Goal: Contribute content: Contribute content

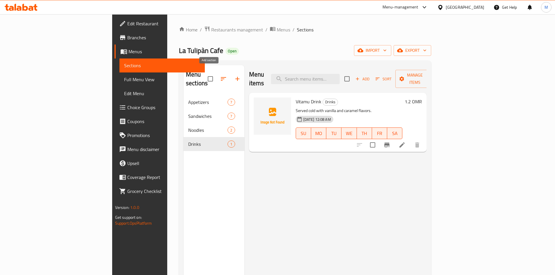
click at [234, 75] on icon "button" at bounding box center [237, 78] width 7 height 7
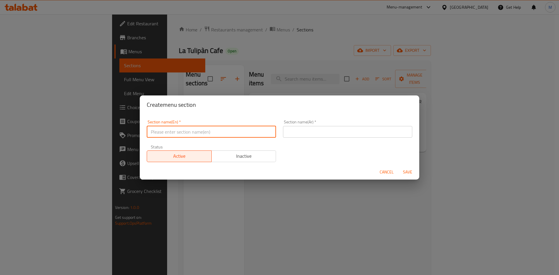
click at [211, 133] on input "text" at bounding box center [211, 132] width 129 height 12
type input "Salalah Pie"
click at [320, 131] on input "text" at bounding box center [347, 132] width 129 height 12
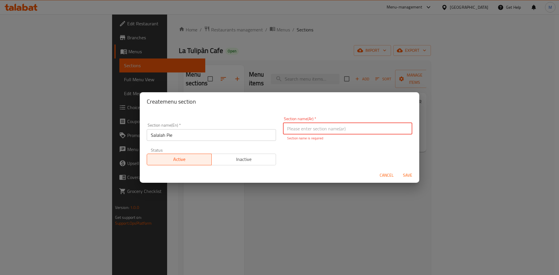
drag, startPoint x: 306, startPoint y: 127, endPoint x: 310, endPoint y: 128, distance: 4.2
click at [306, 127] on input "text" at bounding box center [347, 129] width 129 height 12
paste input "فطيرة صالله"
type input "فطيرة صالله"
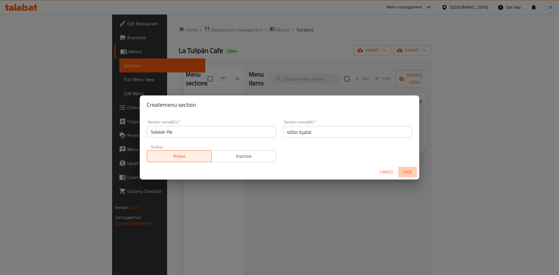
click at [415, 172] on button "Save" at bounding box center [407, 172] width 19 height 11
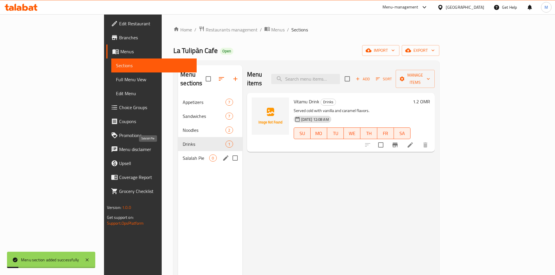
click at [183, 155] on span "Salalah Pie" at bounding box center [196, 158] width 27 height 7
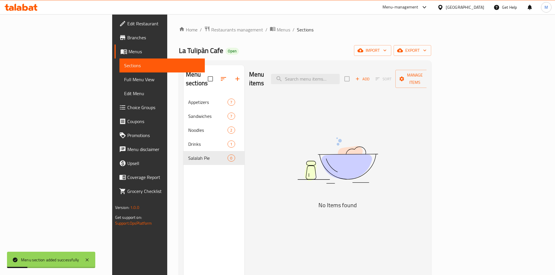
click at [359, 77] on icon "button" at bounding box center [357, 78] width 3 height 3
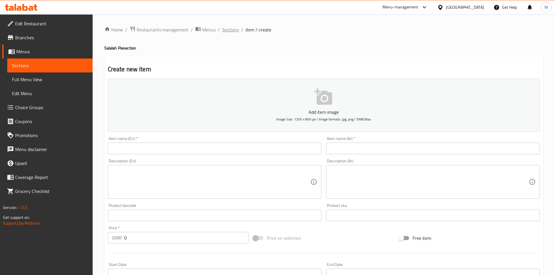
click at [226, 29] on span "Sections" at bounding box center [230, 29] width 17 height 7
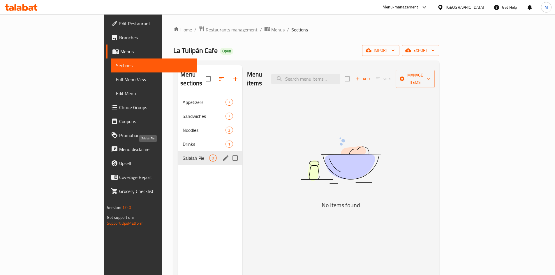
click at [183, 155] on span "Salalah Pie" at bounding box center [196, 158] width 27 height 7
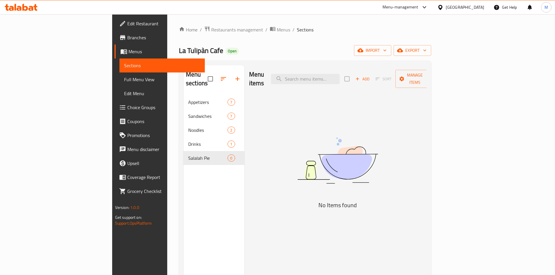
click at [360, 76] on icon "button" at bounding box center [357, 78] width 5 height 5
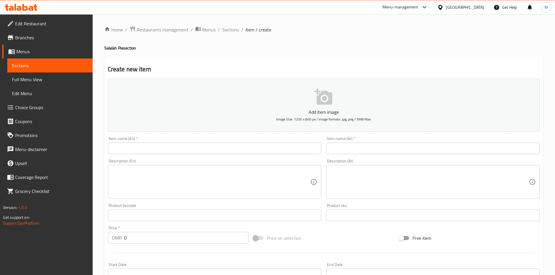
click at [238, 147] on input "text" at bounding box center [215, 149] width 214 height 12
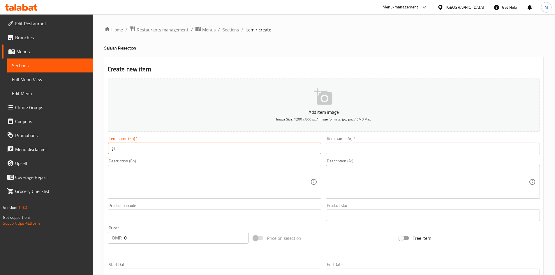
type input "}"
click at [226, 29] on span "Sections" at bounding box center [230, 29] width 17 height 7
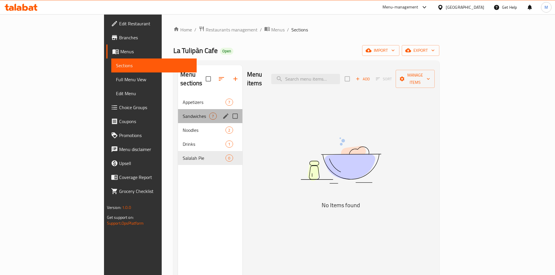
click at [178, 113] on div "Sandwiches 7" at bounding box center [210, 116] width 64 height 14
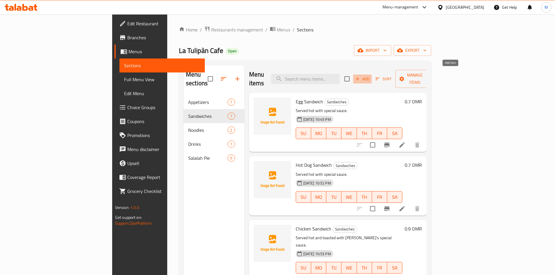
click at [370, 76] on span "Add" at bounding box center [362, 79] width 16 height 7
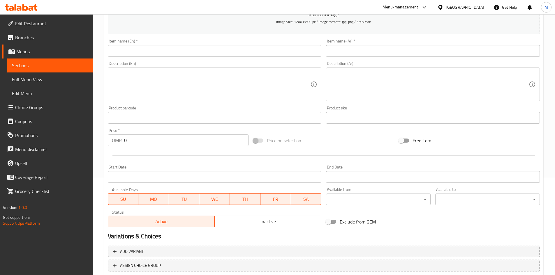
scroll to position [49, 0]
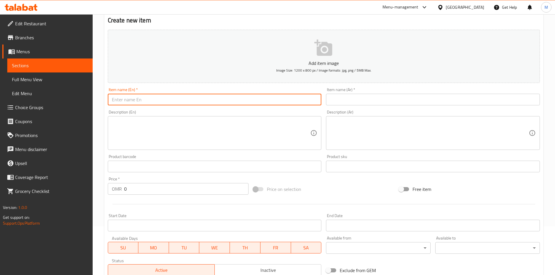
click at [204, 100] on input "text" at bounding box center [215, 100] width 214 height 12
type input "Salalah Pie"
click at [384, 99] on input "text" at bounding box center [433, 100] width 214 height 12
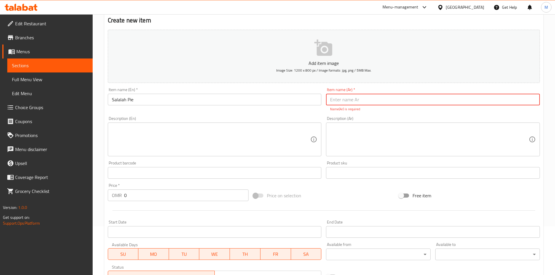
click at [370, 96] on input "text" at bounding box center [433, 100] width 214 height 12
paste input "فطيرة صالله"
type input "فطيرة صالله"
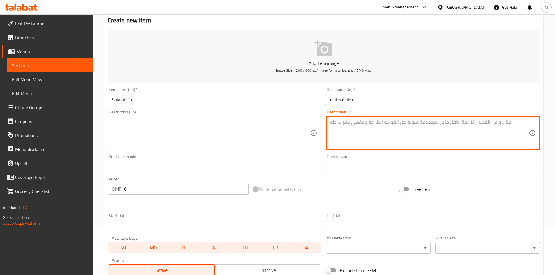
click at [415, 130] on textarea at bounding box center [429, 133] width 199 height 28
paste textarea "يقدم ساخن مع عجينه طريه ولذيذه"
click at [451, 123] on textarea "يقدم ساخن مع عجينه طريه ولذيذه" at bounding box center [429, 133] width 199 height 28
click at [478, 126] on textarea "يقدم ساخن مع عجينه طريه ولذيذه" at bounding box center [429, 133] width 199 height 28
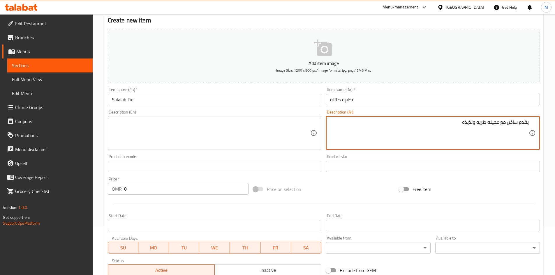
click at [478, 126] on textarea "يقدم ساخن مع عجينه طريه ولذيذه" at bounding box center [429, 133] width 199 height 28
type textarea "يقدم ساخن مع عجينه طريه ولذيذه"
click at [182, 126] on textarea at bounding box center [211, 133] width 199 height 28
paste textarea "Served hot with soft and delicious dough"
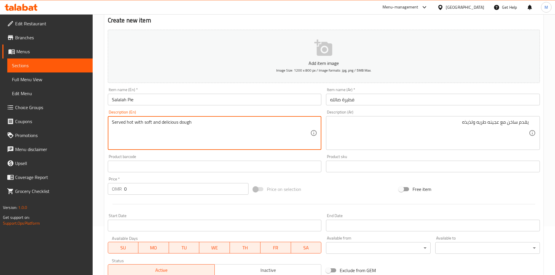
type textarea "Served hot with soft and delicious dough"
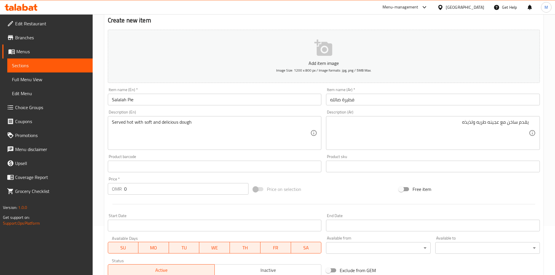
click at [222, 158] on div "Product barcode Product barcode" at bounding box center [215, 164] width 214 height 18
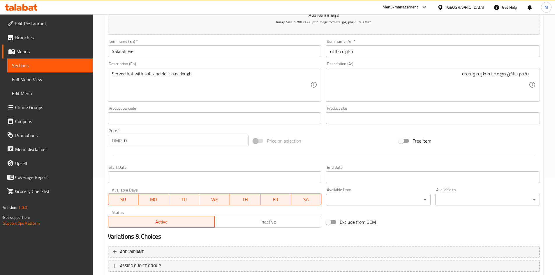
scroll to position [136, 0]
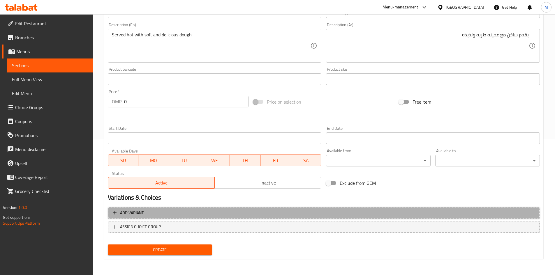
click at [255, 212] on span "Add variant" at bounding box center [323, 212] width 421 height 7
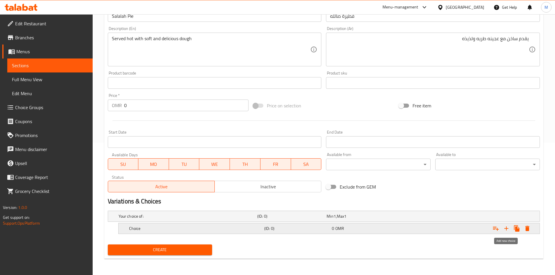
click at [504, 227] on icon "Expand" at bounding box center [506, 228] width 7 height 7
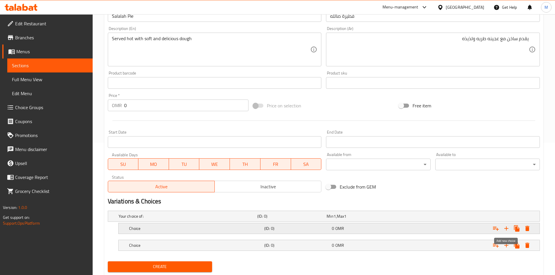
scroll to position [149, 0]
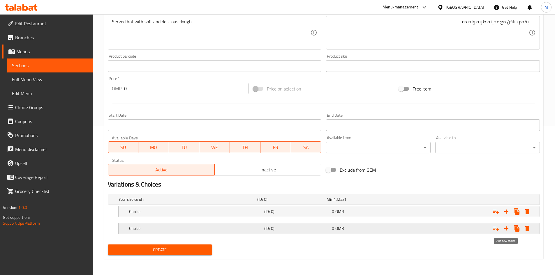
click at [506, 228] on icon "Expand" at bounding box center [506, 229] width 4 height 4
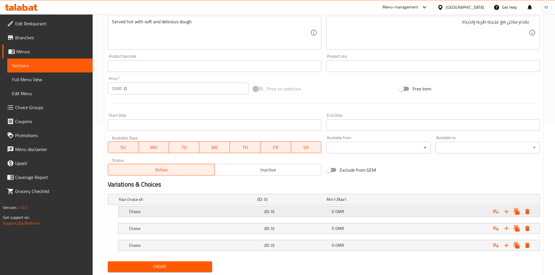
click at [269, 209] on h5 "(ID: 0)" at bounding box center [296, 212] width 65 height 6
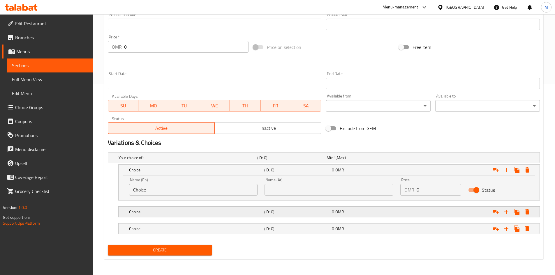
scroll to position [191, 0]
click at [255, 212] on h5 "Choice" at bounding box center [195, 212] width 133 height 6
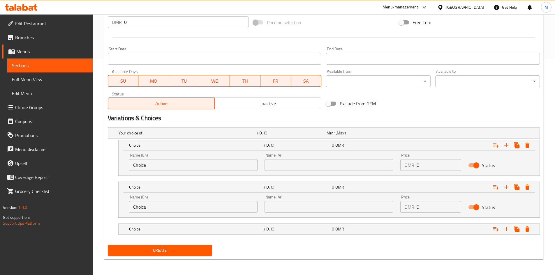
scroll to position [216, 0]
click at [261, 232] on div "Choice" at bounding box center [195, 229] width 135 height 8
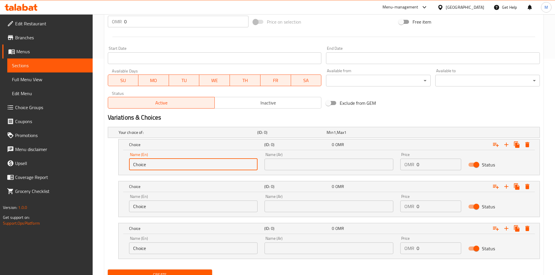
click at [192, 168] on input "Choice" at bounding box center [193, 165] width 129 height 12
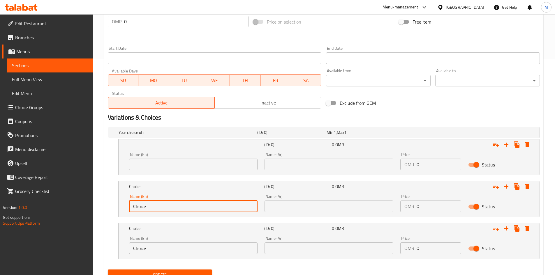
click at [171, 204] on input "Choice" at bounding box center [193, 207] width 129 height 12
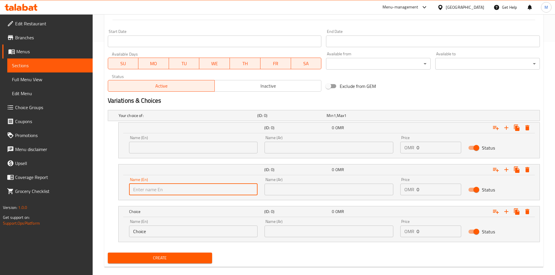
scroll to position [241, 0]
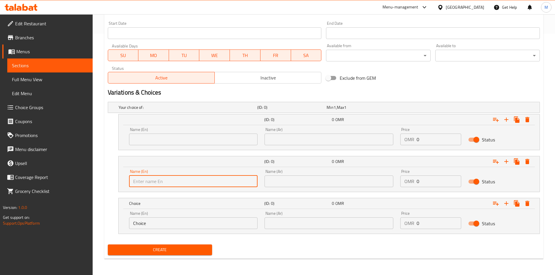
click at [164, 223] on input "Choice" at bounding box center [193, 224] width 129 height 12
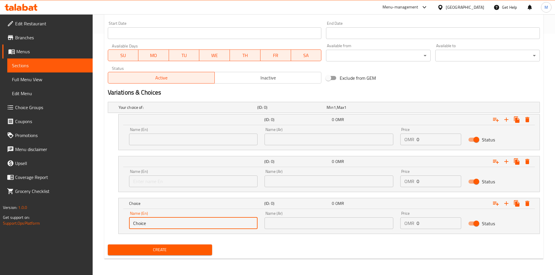
click at [164, 223] on input "Choice" at bounding box center [193, 224] width 129 height 12
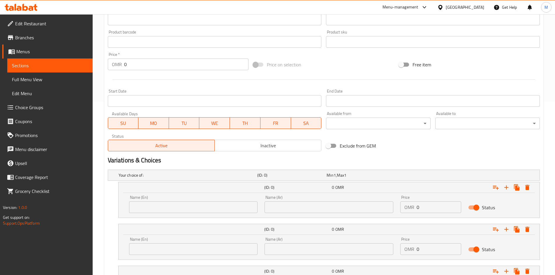
scroll to position [125, 0]
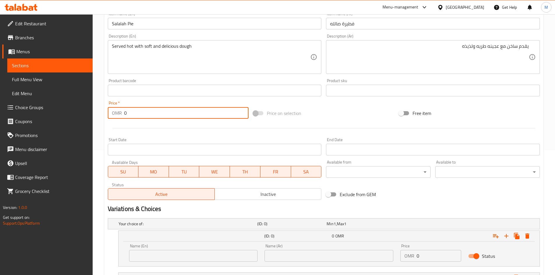
drag, startPoint x: 140, startPoint y: 111, endPoint x: 119, endPoint y: 111, distance: 20.7
click at [119, 111] on div "OMR 0 Price *" at bounding box center [178, 113] width 141 height 12
type input "0.800"
click at [165, 129] on div at bounding box center [323, 128] width 437 height 14
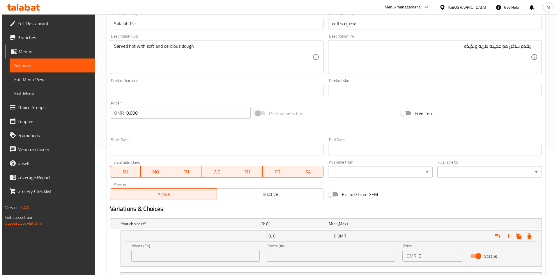
scroll to position [241, 0]
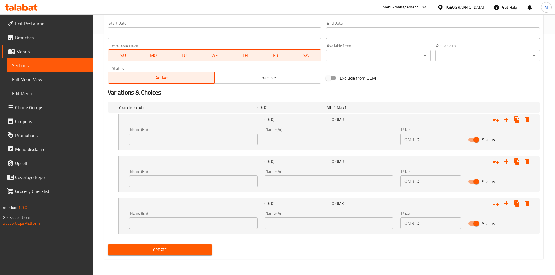
click at [389, 100] on div "Your choice of: (ID: 0) Min 1 , Max 1 Name (En) Your choice of: Name (En) Name …" at bounding box center [323, 171] width 437 height 143
click at [391, 106] on div "Min 1 , Max 1" at bounding box center [359, 108] width 67 height 6
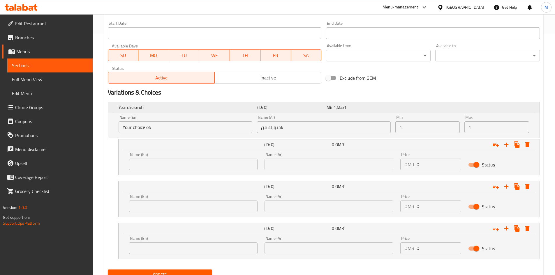
click at [392, 107] on div "Min 1 , Max 1" at bounding box center [359, 108] width 67 height 6
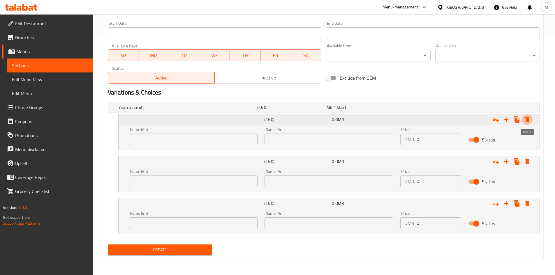
click at [526, 120] on icon "Expand" at bounding box center [527, 119] width 4 height 5
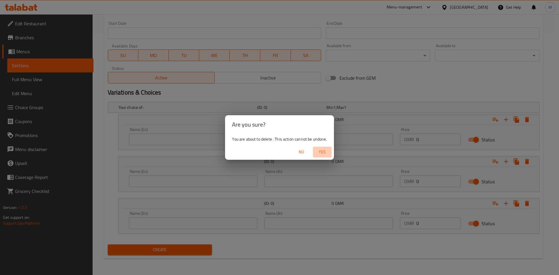
click at [318, 153] on span "Yes" at bounding box center [322, 152] width 14 height 7
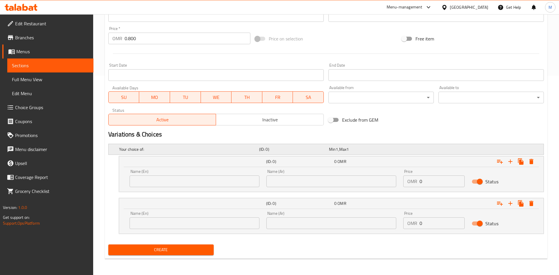
scroll to position [200, 0]
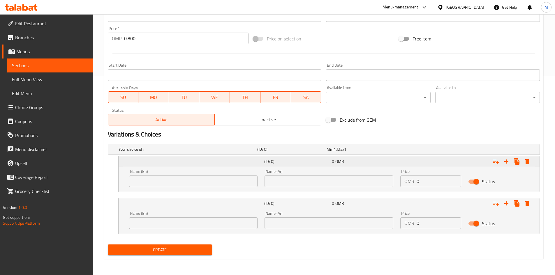
click at [525, 164] on icon "Expand" at bounding box center [527, 161] width 7 height 7
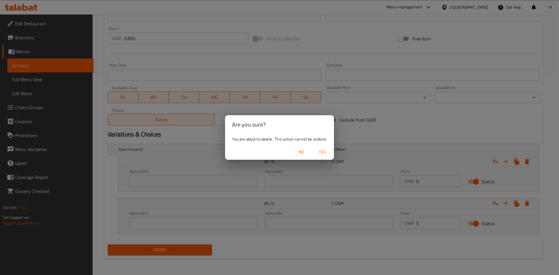
click at [324, 153] on span "Yes" at bounding box center [322, 152] width 14 height 7
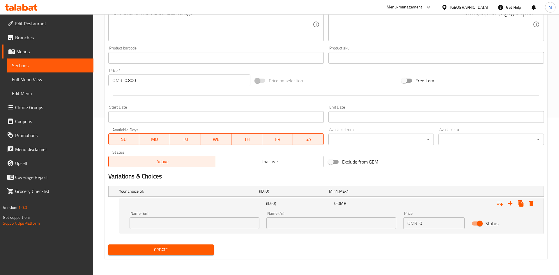
scroll to position [158, 0]
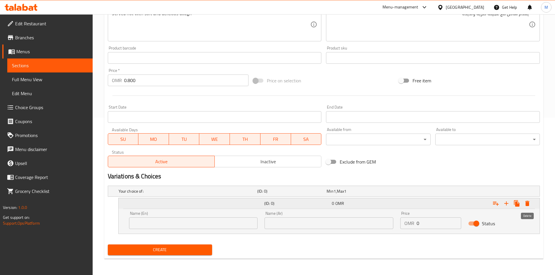
click at [526, 201] on icon "Expand" at bounding box center [527, 203] width 7 height 7
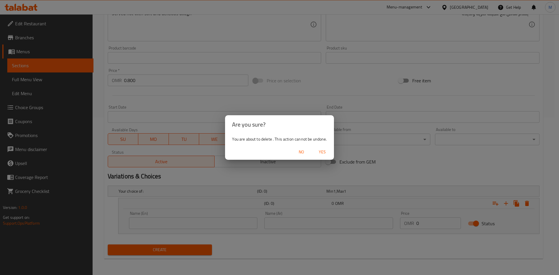
click at [321, 151] on span "Yes" at bounding box center [322, 152] width 14 height 7
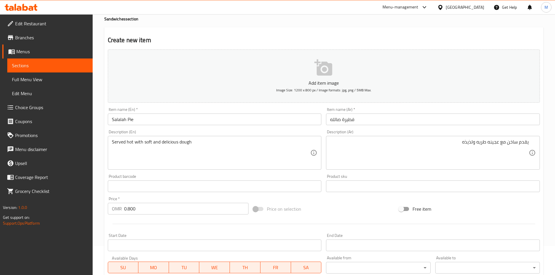
scroll to position [136, 0]
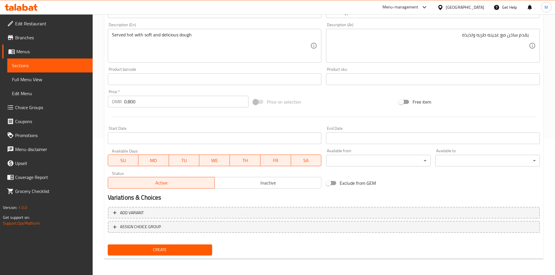
click at [194, 247] on span "Create" at bounding box center [159, 249] width 95 height 7
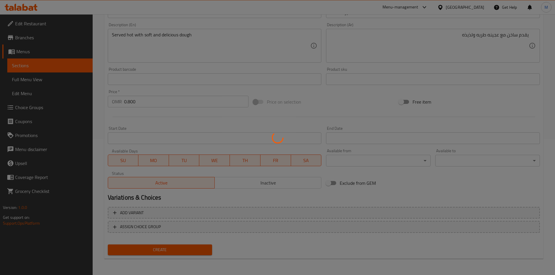
type input "0"
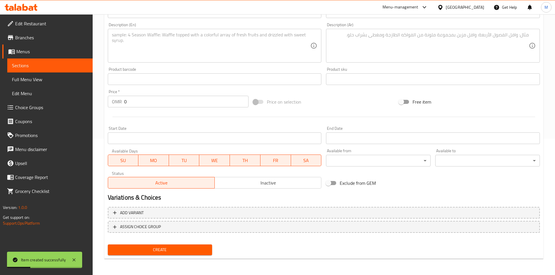
click at [61, 110] on span "Choice Groups" at bounding box center [51, 107] width 73 height 7
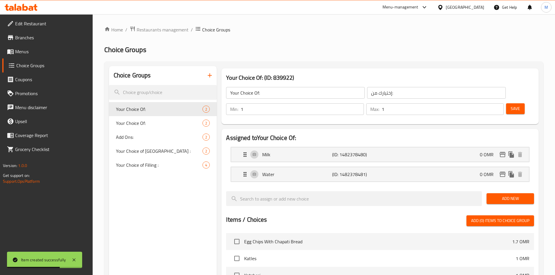
click at [204, 74] on button "button" at bounding box center [210, 75] width 14 height 14
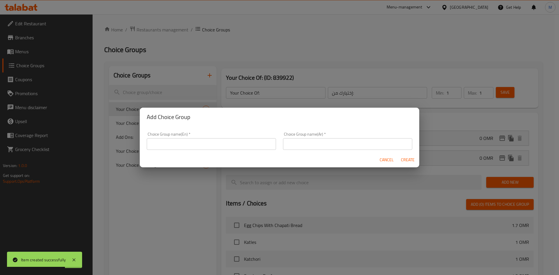
click at [169, 136] on div "Choice Group name(En)   * Choice Group name(En) *" at bounding box center [211, 141] width 129 height 18
click at [173, 145] on input "text" at bounding box center [211, 144] width 129 height 12
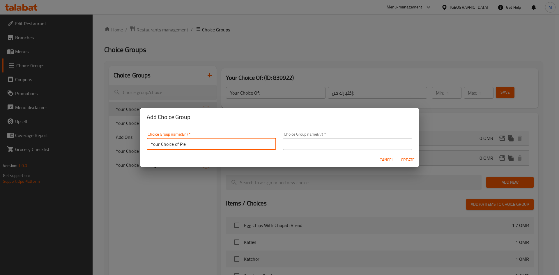
type input "Your Choice of Pie"
click at [321, 149] on input "text" at bounding box center [347, 144] width 129 height 12
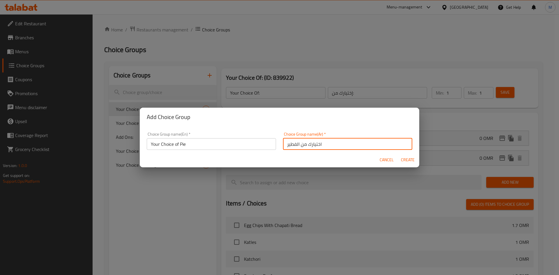
type input "اختيارك من الفطير"
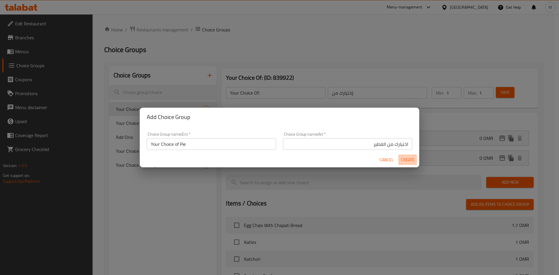
click at [414, 160] on span "Create" at bounding box center [408, 159] width 14 height 7
type input "Your Choice of Pie"
type input "اختيارك من الفطير"
type input "0"
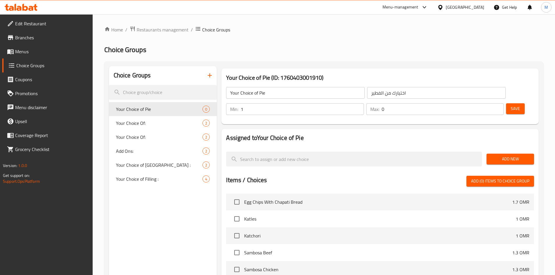
type input "1"
click at [363, 103] on input "1" at bounding box center [302, 109] width 123 height 12
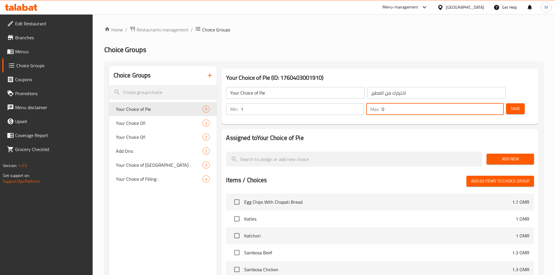
click at [484, 103] on input "0" at bounding box center [443, 109] width 122 height 12
type input "1"
click at [487, 103] on input "1" at bounding box center [443, 109] width 122 height 12
click at [506, 103] on button "Save" at bounding box center [515, 108] width 19 height 11
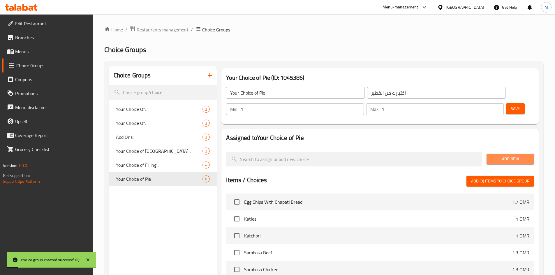
click at [500, 156] on span "Add New" at bounding box center [510, 159] width 38 height 7
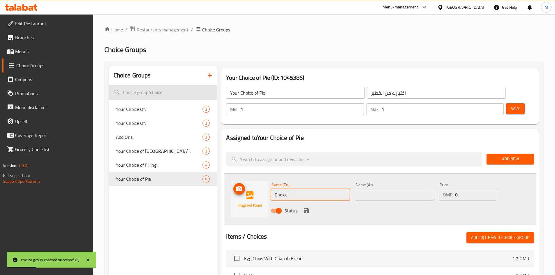
drag, startPoint x: 294, startPoint y: 179, endPoint x: 202, endPoint y: 89, distance: 129.1
click at [260, 181] on div "Name (En) Choice Name (En) Name (Ar) Name (Ar) Price OMR 0 Price Status" at bounding box center [380, 200] width 313 height 52
paste input "eese honey"
type input "Cheese honey"
click at [359, 189] on input "text" at bounding box center [394, 195] width 79 height 12
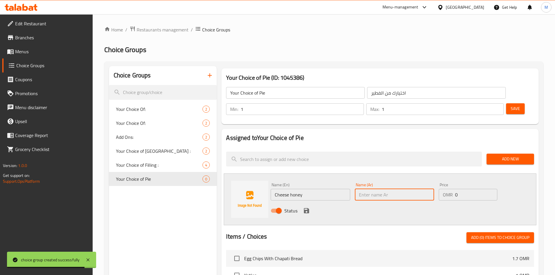
click at [390, 189] on input "text" at bounding box center [394, 195] width 79 height 12
paste input "جبن العسل"
type input "جبن العسل"
paste input "جبن العسل"
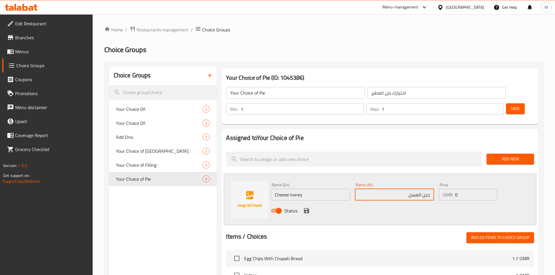
click at [421, 189] on input "جبن العسل" at bounding box center [394, 195] width 79 height 12
type input "جبن عسل"
click at [308, 208] on icon "save" at bounding box center [306, 210] width 5 height 5
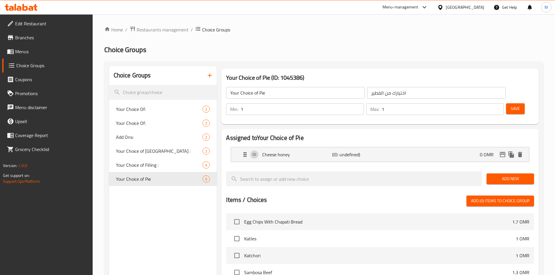
click at [499, 169] on div "Add New" at bounding box center [510, 179] width 52 height 20
click at [519, 175] on span "Add New" at bounding box center [510, 178] width 38 height 7
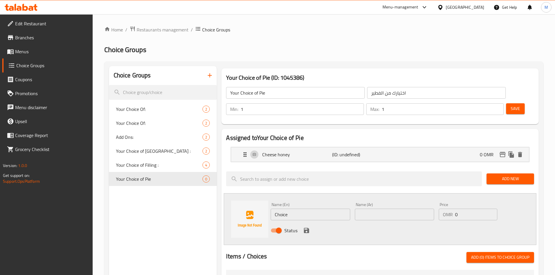
click at [317, 209] on input "Choice" at bounding box center [310, 215] width 79 height 12
paste input "eese egg"
type input "Cheese egg"
click at [381, 209] on input "text" at bounding box center [394, 215] width 79 height 12
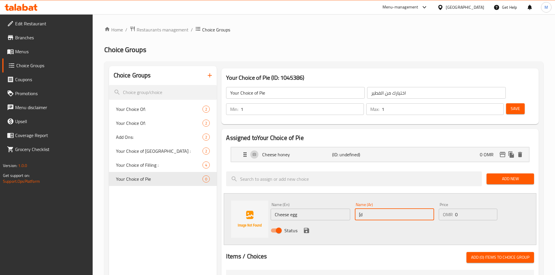
type input "["
type input "بيض جين"
click at [305, 228] on icon "save" at bounding box center [306, 230] width 5 height 5
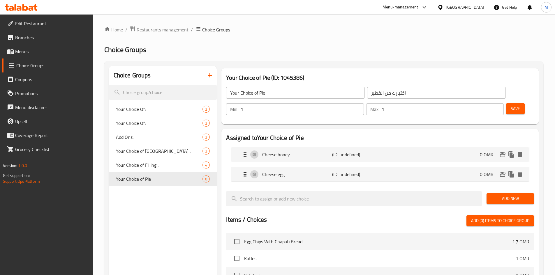
click at [505, 195] on span "Add New" at bounding box center [510, 198] width 38 height 7
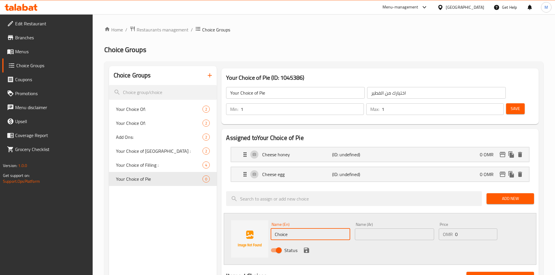
click at [327, 229] on input "Choice" at bounding box center [310, 235] width 79 height 12
paste input "eese chips oman"
type input "Cheese chips oman"
click at [368, 229] on input "text" at bounding box center [394, 235] width 79 height 12
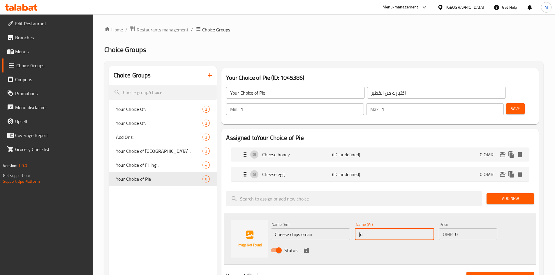
type input "["
type input "a"
type input "شيبس عمان جين"
click at [307, 248] on icon "save" at bounding box center [306, 250] width 5 height 5
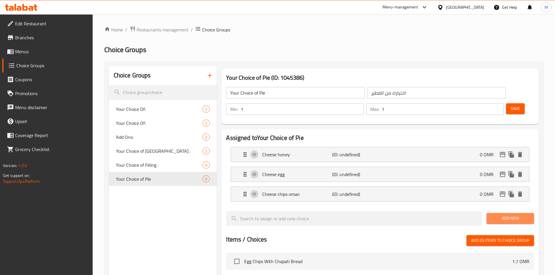
click at [506, 215] on span "Add New" at bounding box center [510, 218] width 38 height 7
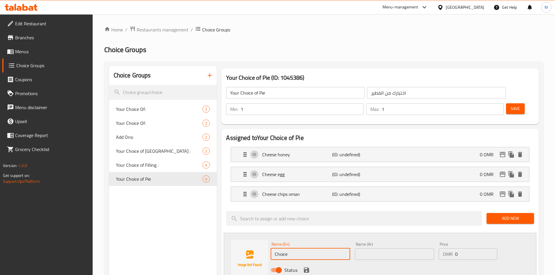
click at [288, 248] on input "Choice" at bounding box center [310, 254] width 79 height 12
click at [292, 248] on input "Choice" at bounding box center [310, 254] width 79 height 12
type input "آ"
type input "Nuttela"
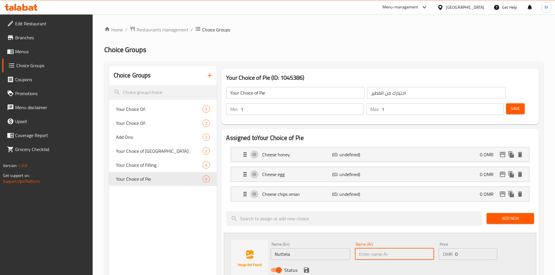
click at [382, 248] on input "text" at bounding box center [394, 254] width 79 height 12
type input "k"
type input "نوتيلا"
click at [305, 267] on icon "save" at bounding box center [306, 270] width 7 height 7
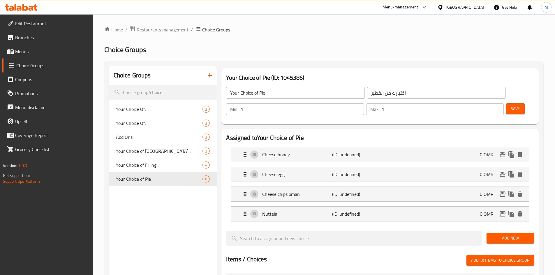
click at [506, 103] on button "Save" at bounding box center [515, 108] width 19 height 11
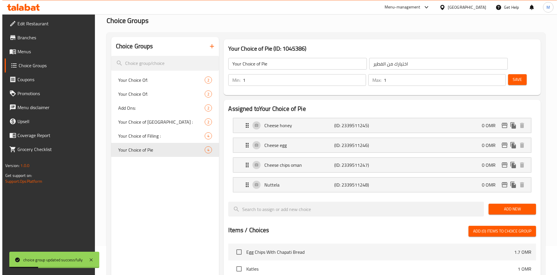
scroll to position [208, 0]
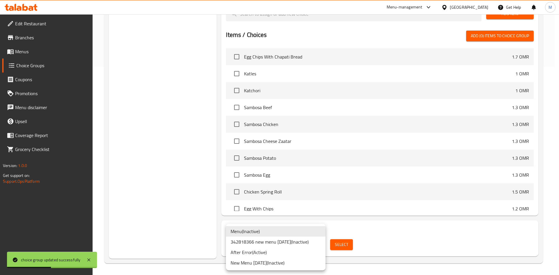
click at [305, 245] on li "342818366 new menu [DATE] ( Inactive )" at bounding box center [276, 242] width 100 height 10
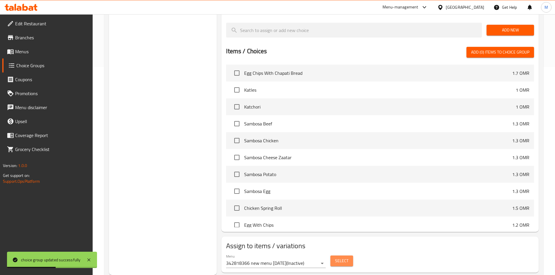
click at [347, 257] on span "Select" at bounding box center [341, 260] width 13 height 7
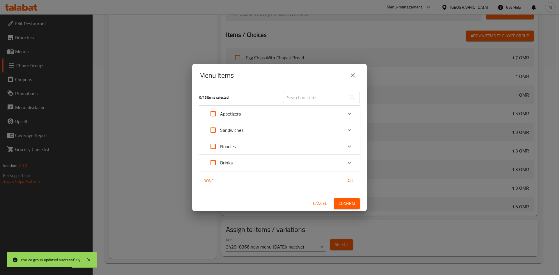
click at [231, 166] on p "Drinks" at bounding box center [226, 162] width 13 height 7
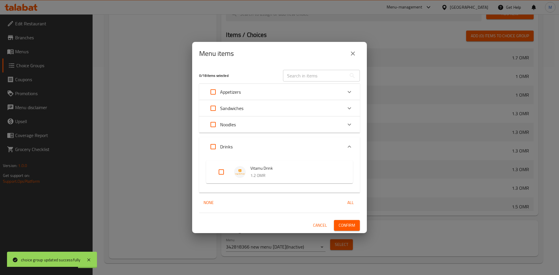
click at [240, 152] on div "Drinks" at bounding box center [274, 147] width 136 height 14
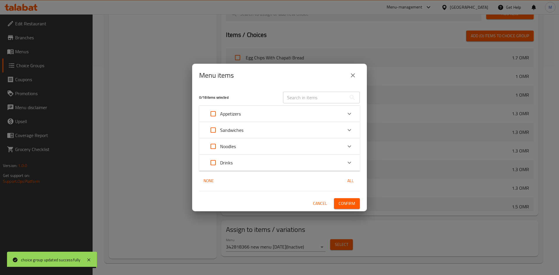
click at [263, 131] on div "Sandwiches" at bounding box center [274, 130] width 136 height 14
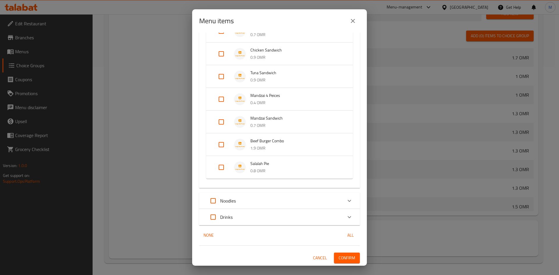
click at [227, 168] on input "Expand" at bounding box center [221, 167] width 14 height 14
checkbox input "true"
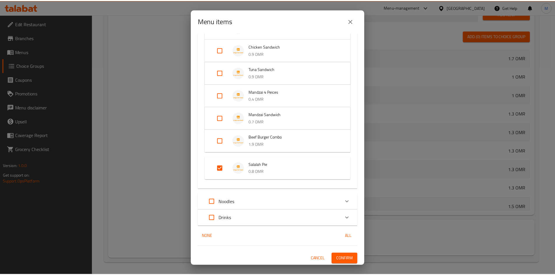
scroll to position [103, 0]
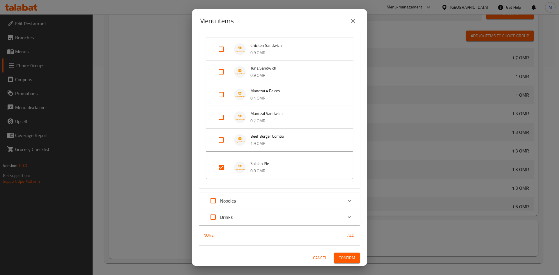
click at [339, 257] on span "Confirm" at bounding box center [347, 258] width 17 height 7
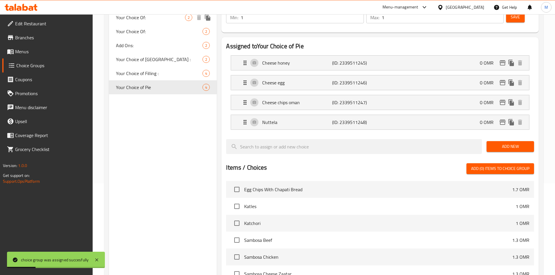
scroll to position [0, 0]
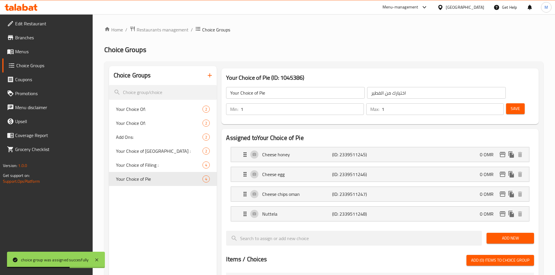
click at [216, 73] on button "button" at bounding box center [210, 75] width 14 height 14
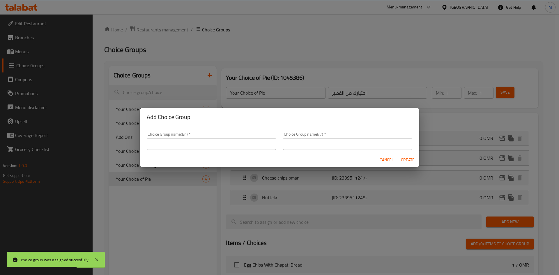
click at [207, 149] on input "text" at bounding box center [211, 144] width 129 height 12
type input "ِ"
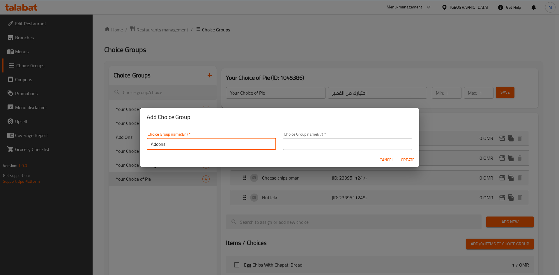
type input "Addons"
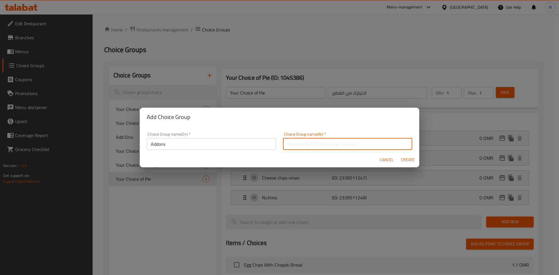
click at [343, 142] on input "text" at bounding box center [347, 144] width 129 height 12
type input "اضافات"
click at [413, 163] on span "Create" at bounding box center [408, 159] width 14 height 7
type input "Addons"
type input "اضافات"
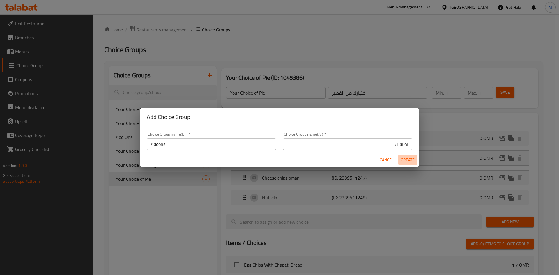
type input "0"
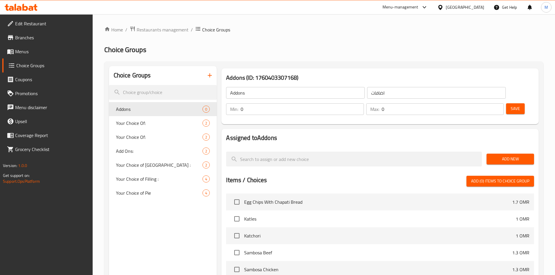
click at [496, 156] on span "Add New" at bounding box center [510, 159] width 38 height 7
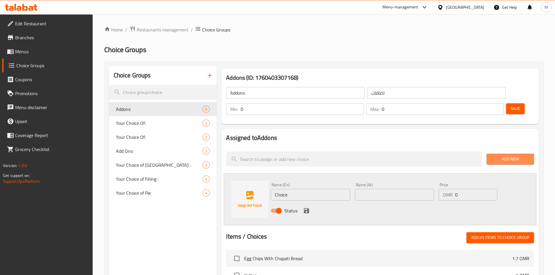
click at [496, 156] on span "Add New" at bounding box center [510, 159] width 38 height 7
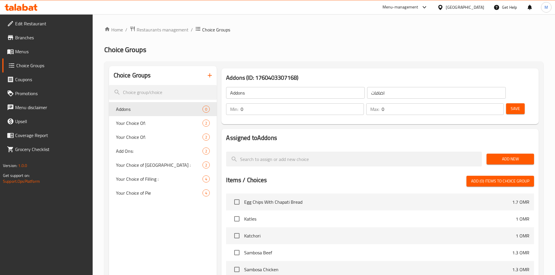
click at [504, 156] on span "Add New" at bounding box center [510, 159] width 38 height 7
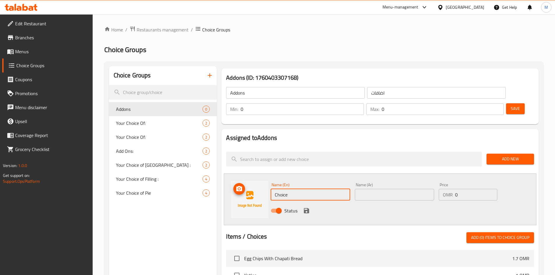
drag, startPoint x: 290, startPoint y: 179, endPoint x: 252, endPoint y: 182, distance: 38.0
click at [252, 182] on div "Name (En) Choice Name (En) Name (Ar) Name (Ar) Price OMR 0 Price Status" at bounding box center [380, 200] width 313 height 52
type input "أ"
type input "Honey"
click at [371, 184] on div "Name (Ar) Name (Ar)" at bounding box center [394, 192] width 84 height 22
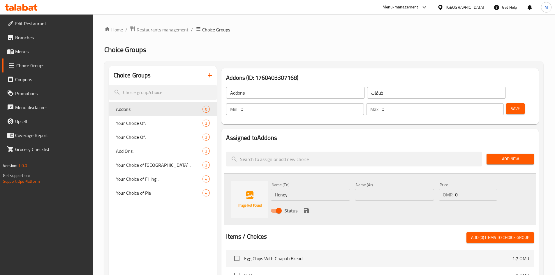
click at [374, 189] on input "text" at bounding box center [394, 195] width 79 height 12
type input "عسل"
drag, startPoint x: 462, startPoint y: 180, endPoint x: 437, endPoint y: 181, distance: 25.1
click at [437, 181] on div "Price OMR 0 Price" at bounding box center [467, 192] width 63 height 22
type input "0.200"
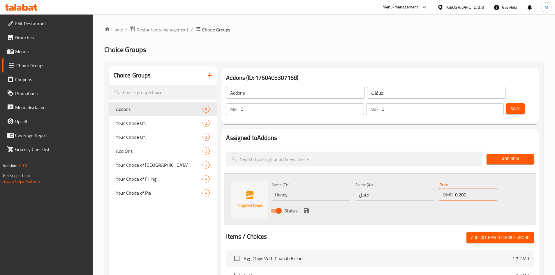
click at [308, 208] on icon "save" at bounding box center [306, 210] width 5 height 5
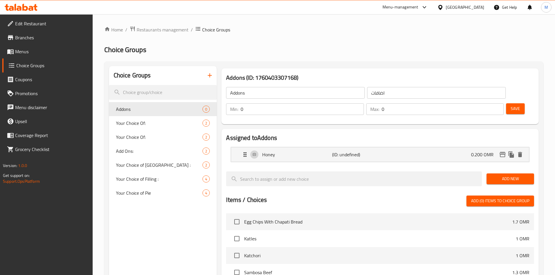
click at [512, 175] on span "Add New" at bounding box center [510, 178] width 38 height 7
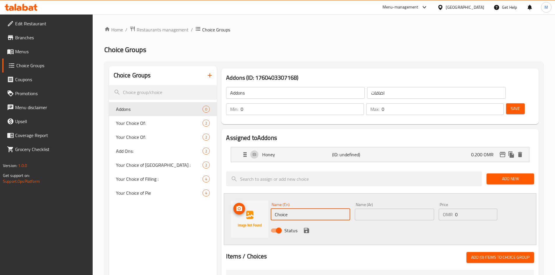
drag, startPoint x: 289, startPoint y: 204, endPoint x: 242, endPoint y: 203, distance: 47.5
click at [242, 203] on div "Name (En) Choice Name (En) Name (Ar) Name (Ar) Price OMR 0 Price Status" at bounding box center [380, 219] width 313 height 52
type input "Oman Chips"
click at [383, 209] on input "text" at bounding box center [394, 215] width 79 height 12
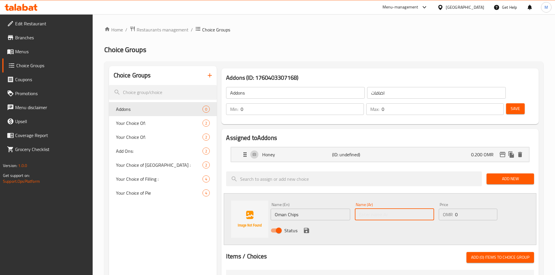
click at [382, 209] on input "text" at bounding box center [394, 215] width 79 height 12
type input "شيبس عمان"
drag, startPoint x: 471, startPoint y: 201, endPoint x: 450, endPoint y: 203, distance: 20.8
click at [450, 209] on div "OMR 0 Price" at bounding box center [468, 215] width 58 height 12
type input "0.200"
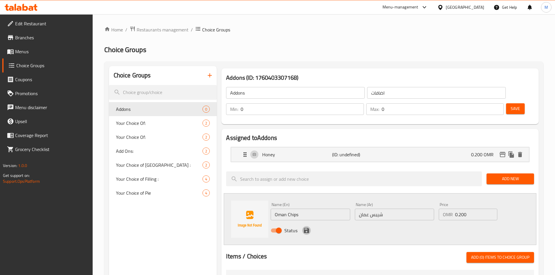
click at [307, 228] on icon "save" at bounding box center [306, 230] width 5 height 5
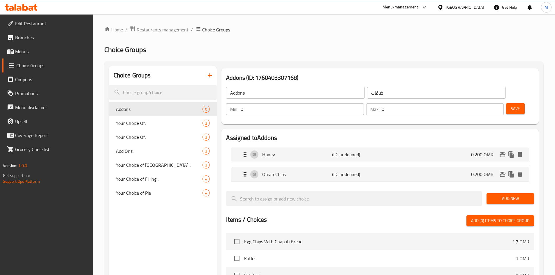
click at [511, 105] on span "Save" at bounding box center [515, 108] width 9 height 7
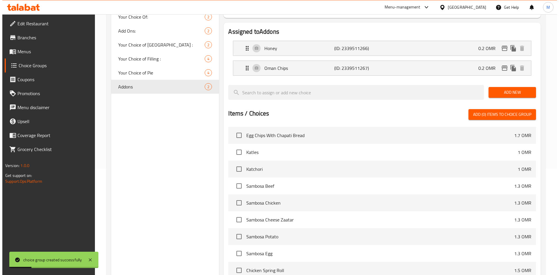
scroll to position [169, 0]
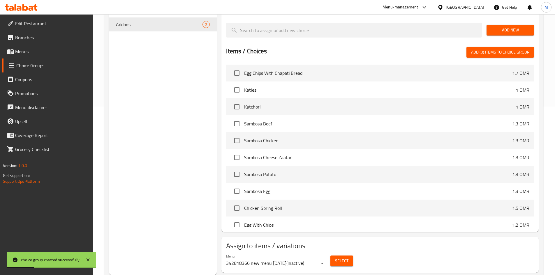
click at [342, 257] on span "Select" at bounding box center [341, 260] width 13 height 7
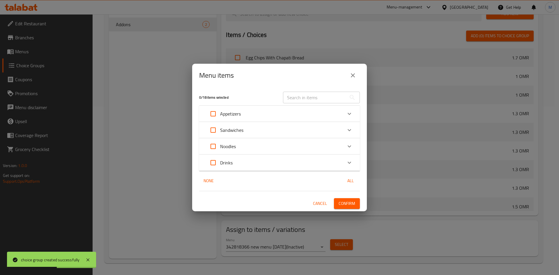
click at [297, 134] on div "Sandwiches" at bounding box center [274, 130] width 136 height 14
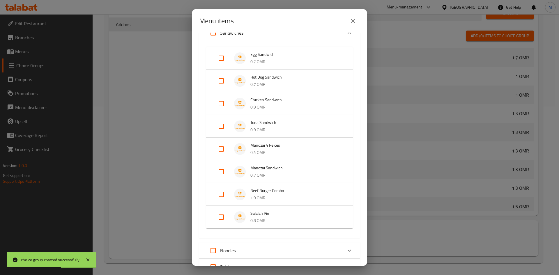
scroll to position [98, 0]
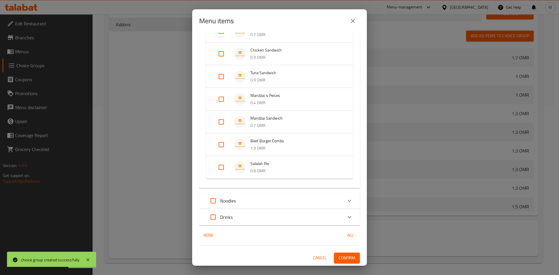
click at [223, 173] on input "Expand" at bounding box center [221, 167] width 14 height 14
checkbox input "true"
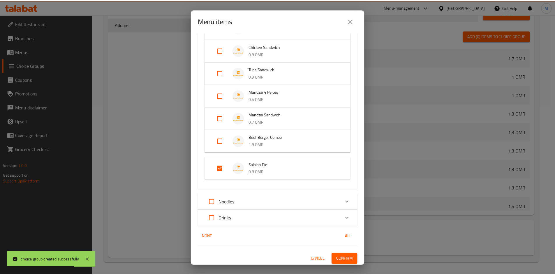
scroll to position [103, 0]
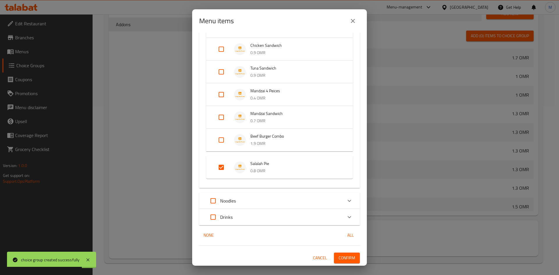
click at [340, 254] on button "Confirm" at bounding box center [347, 258] width 26 height 11
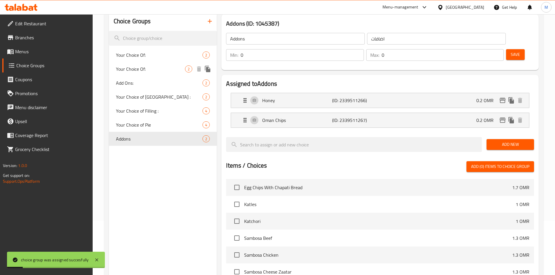
scroll to position [0, 0]
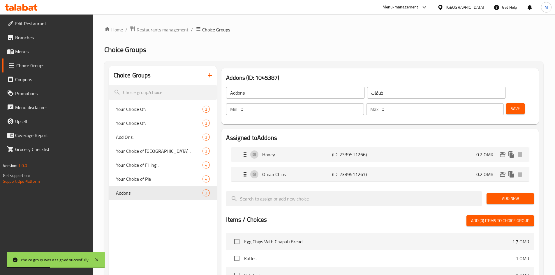
click at [56, 55] on link "Menus" at bounding box center [47, 52] width 90 height 14
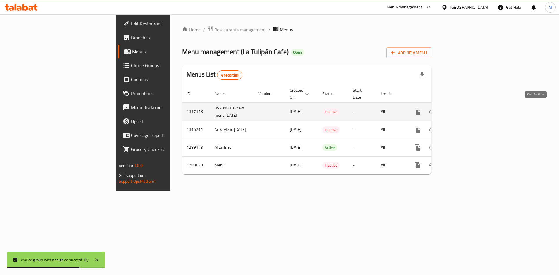
click at [463, 111] on icon "enhanced table" at bounding box center [459, 111] width 7 height 7
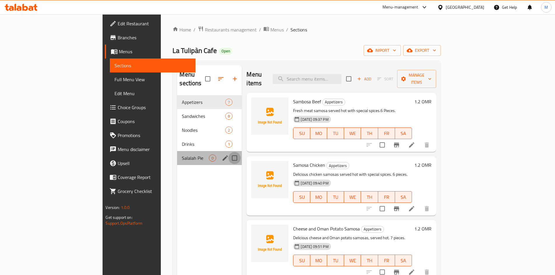
click at [228, 153] on input "Menu sections" at bounding box center [234, 158] width 12 height 12
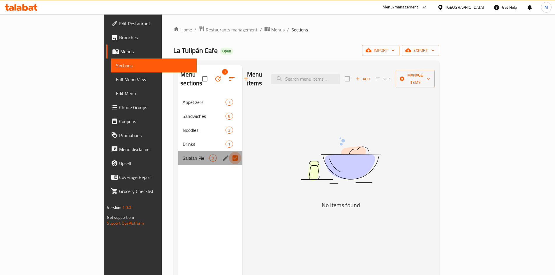
click at [229, 153] on input "Menu sections" at bounding box center [235, 158] width 12 height 12
checkbox input "false"
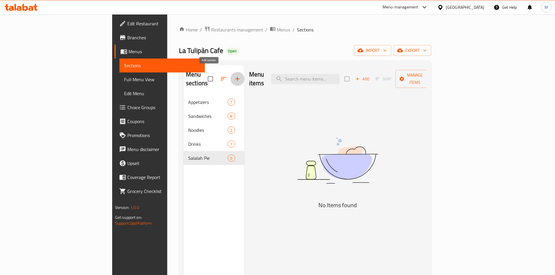
click at [235, 77] on icon "button" at bounding box center [237, 79] width 4 height 4
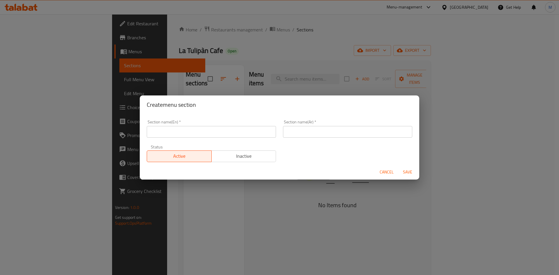
click at [209, 134] on input "text" at bounding box center [211, 132] width 129 height 12
click at [383, 170] on button "Cancel" at bounding box center [386, 172] width 19 height 11
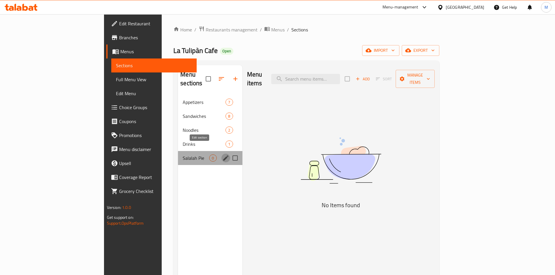
click at [222, 155] on icon "edit" at bounding box center [225, 158] width 7 height 7
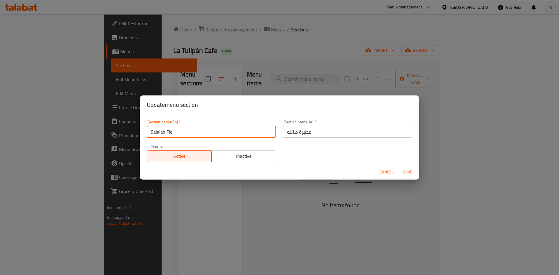
drag, startPoint x: 160, startPoint y: 131, endPoint x: 130, endPoint y: 132, distance: 30.6
click at [130, 132] on div "Update menu section Section name(En)   * Salalah Pie Section name(En) * Section…" at bounding box center [279, 137] width 559 height 275
type input "ٍ"
type input "Snacks"
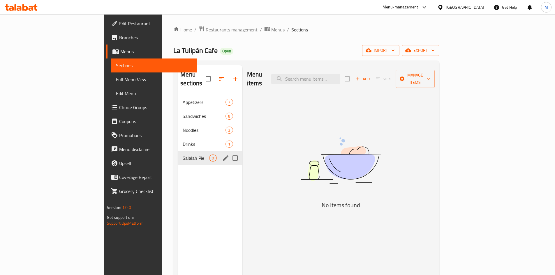
click at [222, 155] on icon "edit" at bounding box center [225, 158] width 7 height 7
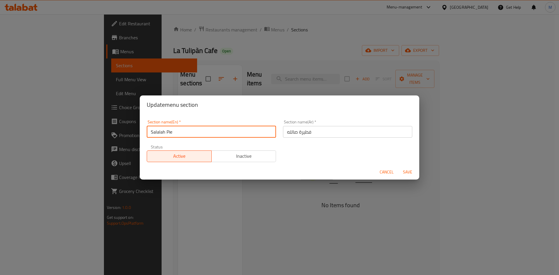
drag, startPoint x: 185, startPoint y: 137, endPoint x: 121, endPoint y: 141, distance: 64.5
click at [122, 142] on div "Update menu section Section name(En)   * Salalah Pie Section name(En) * Section…" at bounding box center [279, 137] width 559 height 275
type input "Snacks"
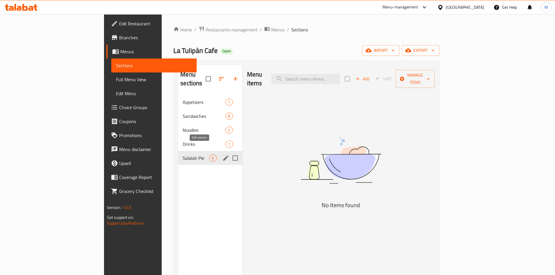
click at [222, 155] on icon "edit" at bounding box center [225, 158] width 7 height 7
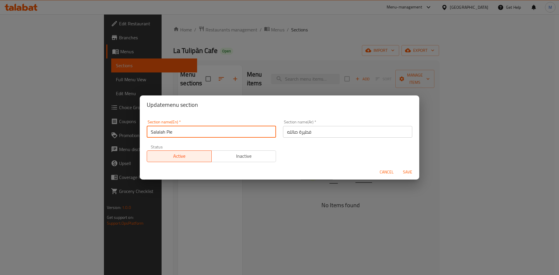
drag, startPoint x: 177, startPoint y: 134, endPoint x: 145, endPoint y: 130, distance: 31.8
click at [146, 130] on div "Section name(En)   * Salalah Pie Section name(En) *" at bounding box center [211, 129] width 136 height 25
type input "Snacks"
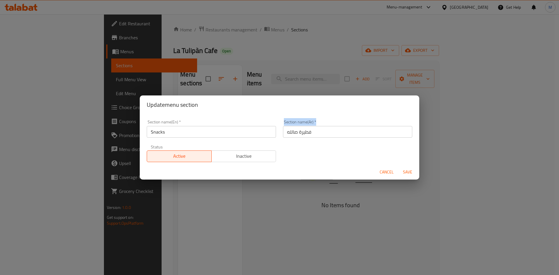
drag, startPoint x: 310, startPoint y: 139, endPoint x: 279, endPoint y: 138, distance: 30.6
click at [280, 138] on div "Section name(Ar)   * فطيرة صالله Section name(Ar) *" at bounding box center [348, 129] width 136 height 25
click at [302, 135] on input "فطيرة صالله" at bounding box center [347, 132] width 129 height 12
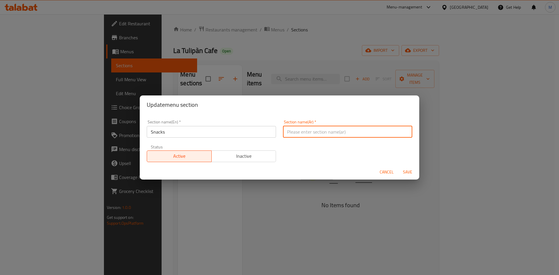
type input "و"
type input "الخفايف"
click at [414, 174] on button "Save" at bounding box center [407, 172] width 19 height 11
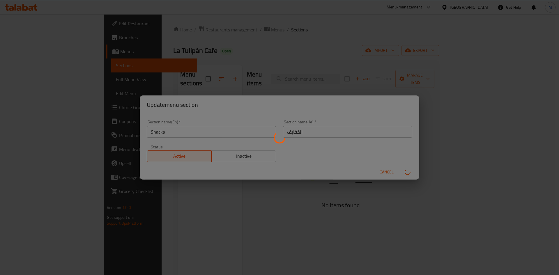
click at [414, 173] on div "Menu sections" at bounding box center [279, 137] width 559 height 275
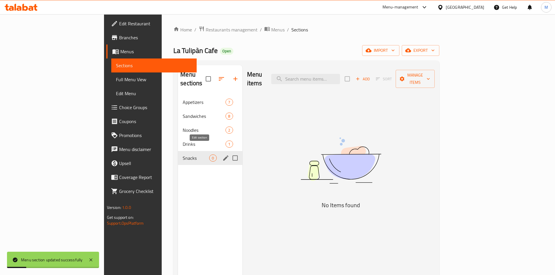
click at [222, 155] on icon "edit" at bounding box center [225, 158] width 7 height 7
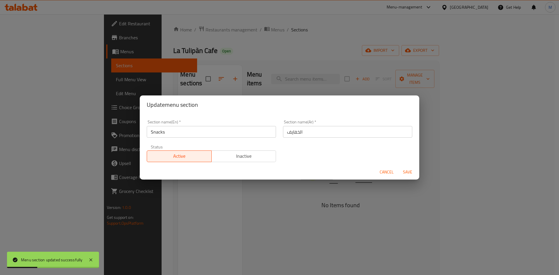
click at [379, 173] on button "Cancel" at bounding box center [386, 172] width 19 height 11
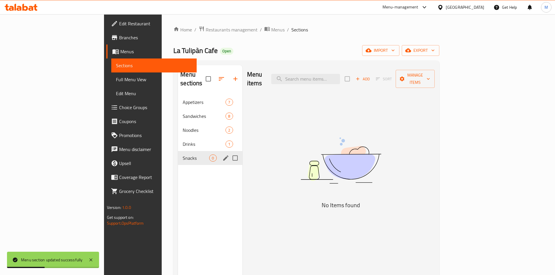
click at [183, 155] on span "Snacks" at bounding box center [196, 158] width 27 height 7
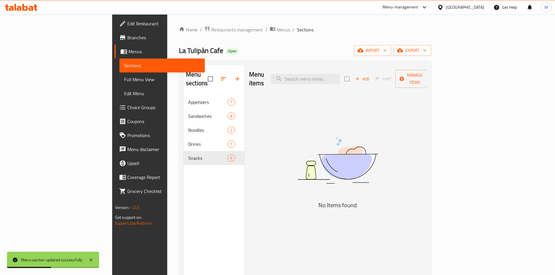
click at [370, 76] on span "Add" at bounding box center [362, 79] width 16 height 7
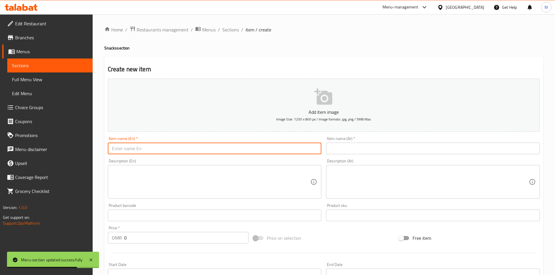
click at [204, 150] on input "text" at bounding box center [215, 149] width 214 height 12
paste input "Mini pizza 4pcs"
click at [120, 149] on input "Mini pizza 4pcs" at bounding box center [215, 149] width 214 height 12
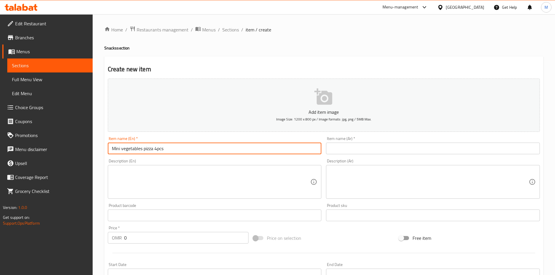
drag, startPoint x: 177, startPoint y: 150, endPoint x: 91, endPoint y: 144, distance: 85.8
click at [91, 144] on div "Edit Restaurant Branches Menus Sections Full Menu View Edit Menu Choice Groups …" at bounding box center [277, 212] width 555 height 397
click at [287, 151] on input "Mini Vegetables Pizza 4pcs" at bounding box center [215, 149] width 214 height 12
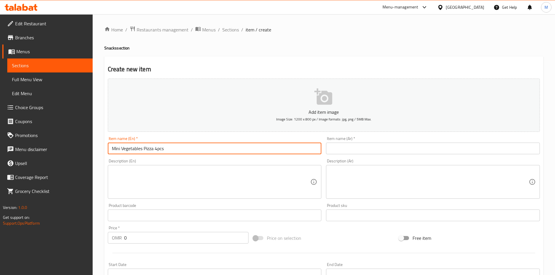
type input "Mini Vegetables Pizza 4pcs"
click at [382, 145] on input "text" at bounding box center [433, 149] width 214 height 12
paste input "ميني بيتزا بالخضار"
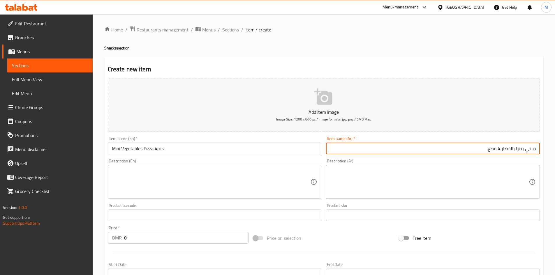
type input "ميني بيتزا بالخضار 4 قطع"
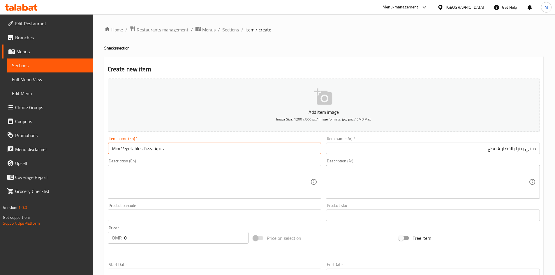
click at [158, 149] on input "Mini Vegetables Pizza 4pcs" at bounding box center [215, 149] width 214 height 12
drag, startPoint x: 161, startPoint y: 149, endPoint x: 169, endPoint y: 149, distance: 8.5
click at [169, 149] on input "Mini Vegetables Pizza 4 pcs" at bounding box center [215, 149] width 214 height 12
click at [170, 150] on input "Mini Vegetables Pizza 4 pcs" at bounding box center [215, 149] width 214 height 12
drag, startPoint x: 168, startPoint y: 149, endPoint x: 163, endPoint y: 150, distance: 5.5
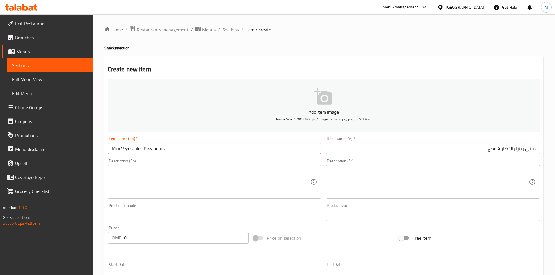
click at [163, 150] on input "Mini Vegetables Pizza 4 pcs" at bounding box center [215, 149] width 214 height 12
type input "Mini Vegetables Pizza 4 Pcs"
click at [172, 158] on div "Description (En) Description (En)" at bounding box center [214, 179] width 218 height 45
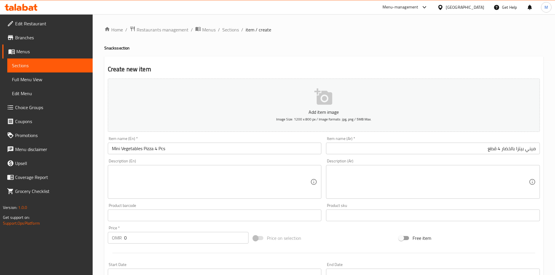
click at [176, 178] on textarea at bounding box center [211, 182] width 199 height 28
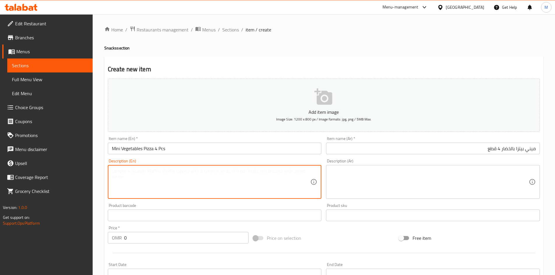
paste textarea "Pizza served hot, soft dough with vegetables and cheese"
type textarea "Pizza served hot, soft dough with vegetables and cheese"
click at [408, 174] on textarea at bounding box center [429, 182] width 199 height 28
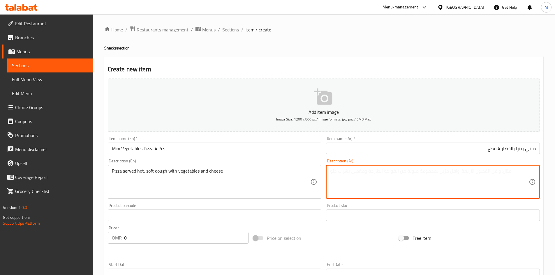
paste textarea "بيتزا يقدم ساخن وعجينه طريه مع خضار و جبن"
type textarea "بيتزا يقدم ساخن وعجينه طريه مع خضار و جبن"
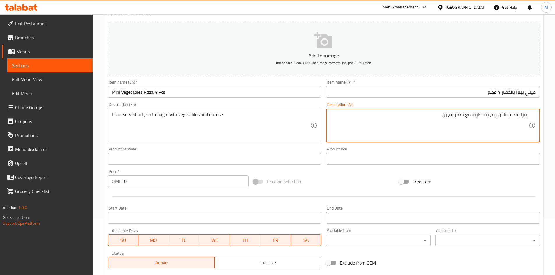
scroll to position [58, 0]
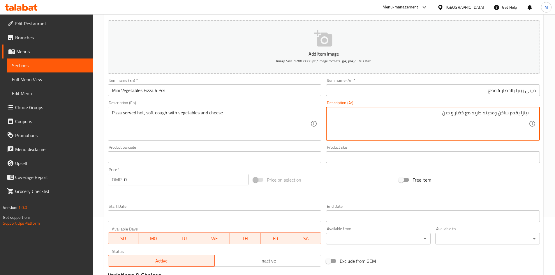
click at [142, 176] on input "0" at bounding box center [186, 180] width 125 height 12
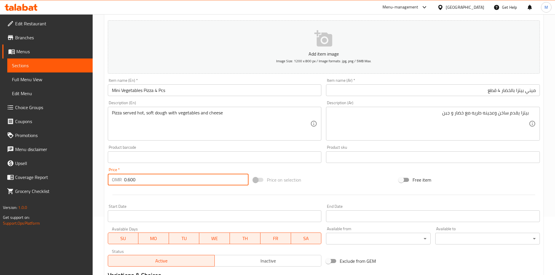
type input "0.600"
click at [153, 198] on div at bounding box center [323, 195] width 437 height 14
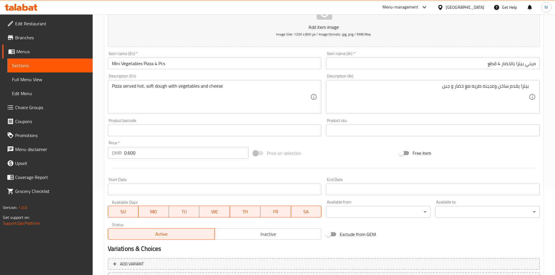
scroll to position [136, 0]
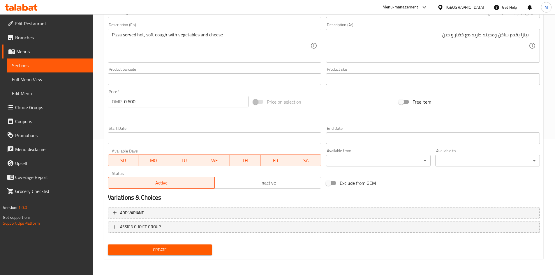
click at [180, 252] on span "Create" at bounding box center [159, 249] width 95 height 7
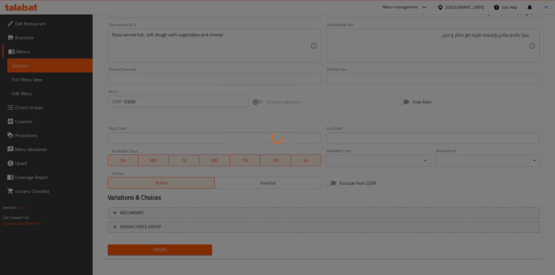
type input "0"
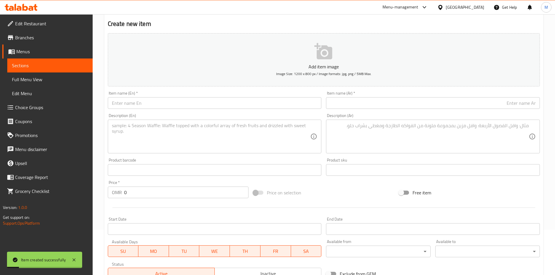
scroll to position [0, 0]
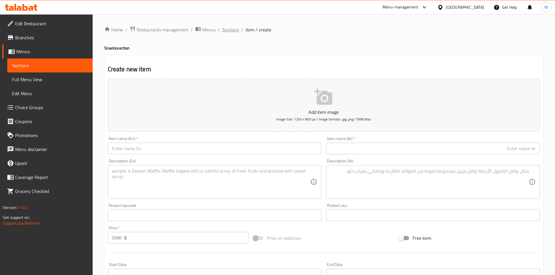
click at [231, 31] on span "Sections" at bounding box center [230, 29] width 17 height 7
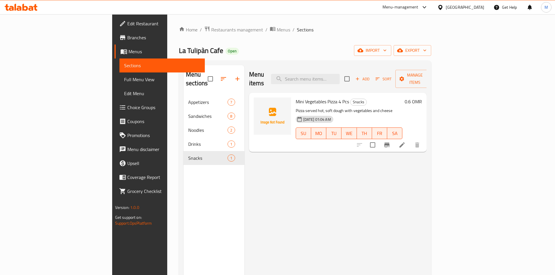
click at [370, 77] on span "Add" at bounding box center [362, 79] width 16 height 7
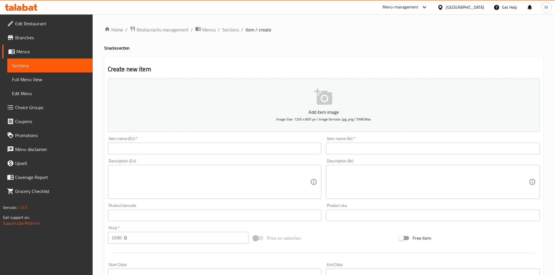
click at [226, 150] on input "text" at bounding box center [215, 149] width 214 height 12
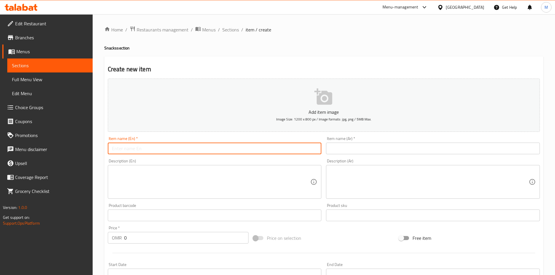
paste input "Hotdog rolls 4pcs"
click at [134, 148] on input "Hotdog rolls 4pcs" at bounding box center [215, 149] width 214 height 12
click at [153, 147] on input "Hotdog Rolls 4pcs" at bounding box center [215, 149] width 214 height 12
click at [144, 147] on input "Hotdog Rolls 4pcs" at bounding box center [215, 149] width 214 height 12
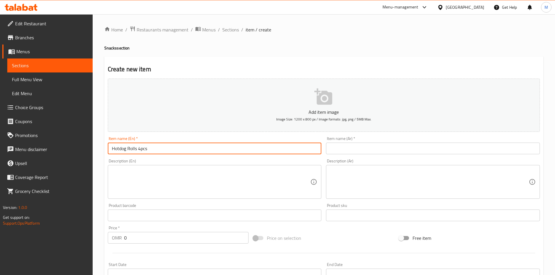
click at [144, 147] on input "Hotdog Rolls 4pcs" at bounding box center [215, 149] width 214 height 12
click at [147, 150] on input "Hotdog Rolls 4pcs" at bounding box center [215, 149] width 214 height 12
click at [141, 149] on input "Hotdog Rolls 4pcs" at bounding box center [215, 149] width 214 height 12
click at [145, 149] on input "Hotdog Rolls 4 pcs" at bounding box center [215, 149] width 214 height 12
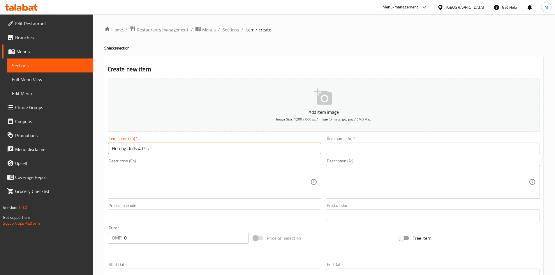
click at [169, 149] on input "Hotdog Rolls 4 Pcs" at bounding box center [215, 149] width 214 height 12
type input "Hotdog Rolls 4 Pcs"
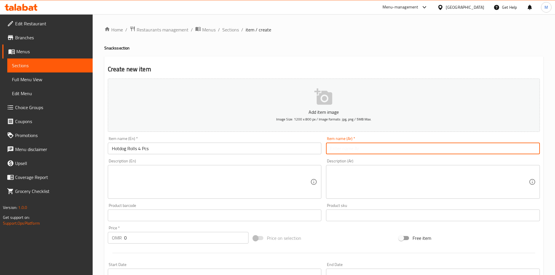
click at [373, 147] on input "text" at bounding box center [433, 149] width 214 height 12
type input "رولز نقانق 4 قطع"
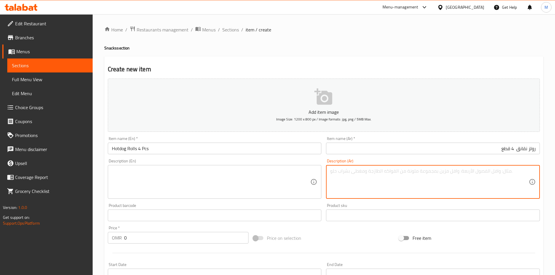
click at [336, 177] on textarea at bounding box center [429, 182] width 199 height 28
paste textarea "Served hot, sausages wrapped in soft and delicious pastry."
type textarea "Served hot, sausages wrapped in soft and delicious pastry."
click at [289, 172] on textarea at bounding box center [211, 182] width 199 height 28
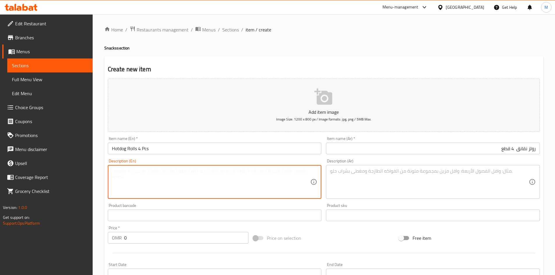
paste textarea "Served hot, sausages wrapped in soft and delicious pastry."
type textarea "Served hot, sausages wrapped in soft and delicious pastry."
click at [323, 172] on div "Description (En) Served hot, sausages wrapped in soft and delicious pastry. Des…" at bounding box center [214, 179] width 218 height 45
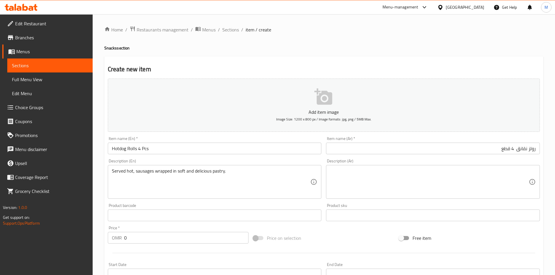
click at [326, 172] on div "Description (Ar)" at bounding box center [433, 182] width 214 height 34
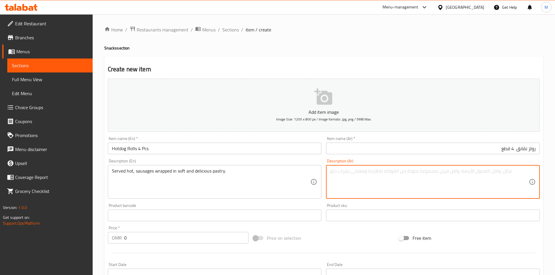
click at [366, 172] on textarea at bounding box center [429, 182] width 199 height 28
paste textarea "يقدم ساخن نقانق ملفوف بعجينه طريه ولذيذه"
type textarea "يقدم ساخن نقانق ملفوف بعجينه طريه ولذيذه"
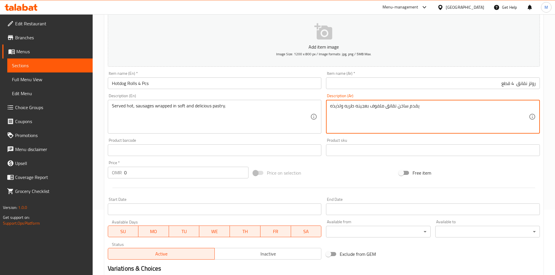
scroll to position [117, 0]
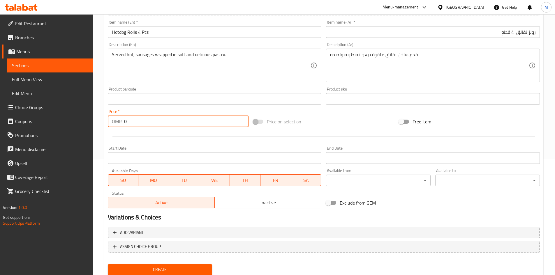
drag, startPoint x: 144, startPoint y: 121, endPoint x: 137, endPoint y: 123, distance: 7.4
click at [137, 123] on input "0" at bounding box center [186, 122] width 125 height 12
type input "0.600"
click at [142, 131] on div at bounding box center [323, 137] width 437 height 14
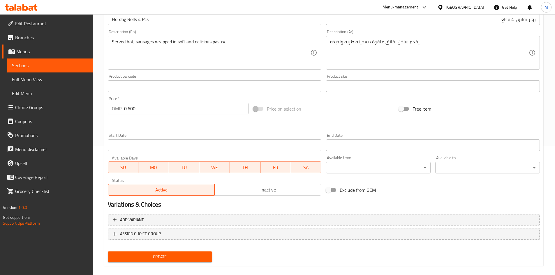
scroll to position [136, 0]
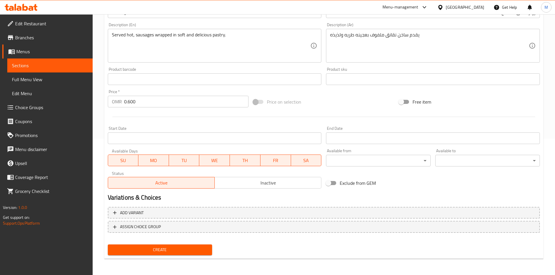
click at [186, 246] on span "Create" at bounding box center [159, 249] width 95 height 7
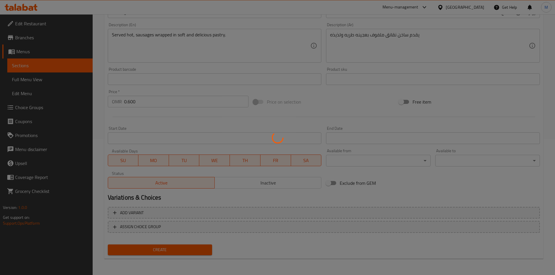
type input "0"
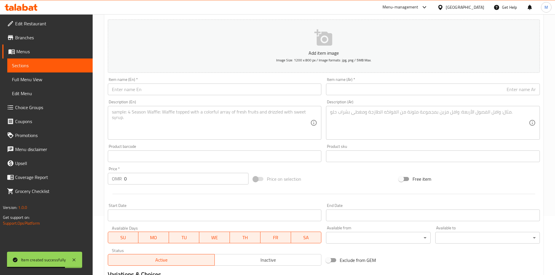
scroll to position [49, 0]
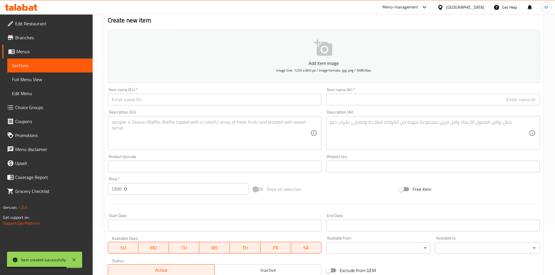
click at [159, 103] on input "text" at bounding box center [215, 100] width 214 height 12
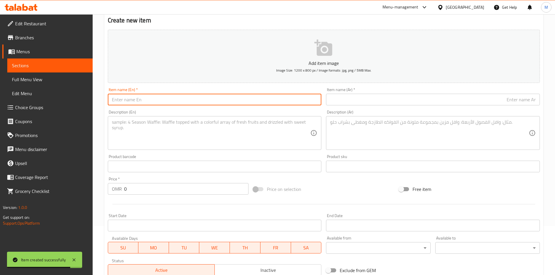
type input "]"
type input "Dynamite Fries"
click at [426, 124] on textarea at bounding box center [429, 133] width 199 height 28
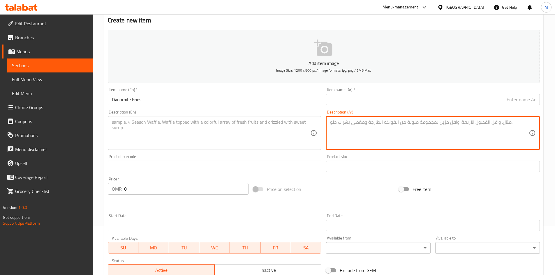
click at [250, 130] on textarea at bounding box center [211, 133] width 199 height 28
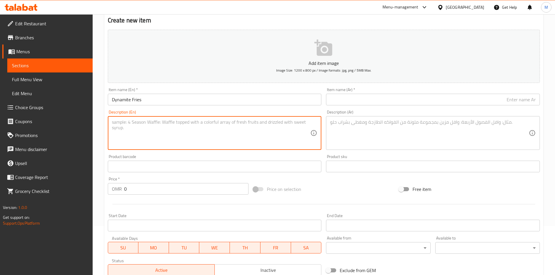
click at [441, 130] on textarea at bounding box center [429, 133] width 199 height 28
paste textarea "تشبس دجاج يقدم مع صلصة داينمايت خاصه بنا"
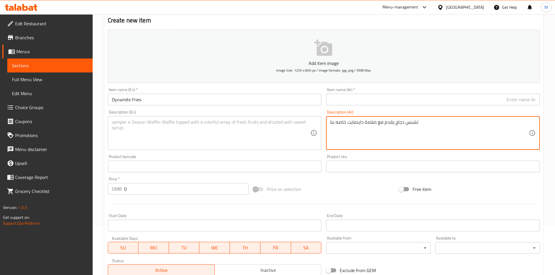
click at [428, 123] on textarea "تشبس دجاج يقدم مع صلصة داينمايت خاصه بنا" at bounding box center [429, 133] width 199 height 28
click at [508, 123] on textarea "تشبس دجاج يقدم مع صلصة داينمايت خاصه بنا" at bounding box center [429, 133] width 199 height 28
click at [506, 126] on textarea "تشبس دجاج يقدم مع صلصة داينمايت خاصه بنا" at bounding box center [429, 133] width 199 height 28
type textarea "تشبس دجاج او لحم طازج يقدم مع صلصة داينمايت خاصه بنا"
click at [427, 102] on input "text" at bounding box center [433, 100] width 214 height 12
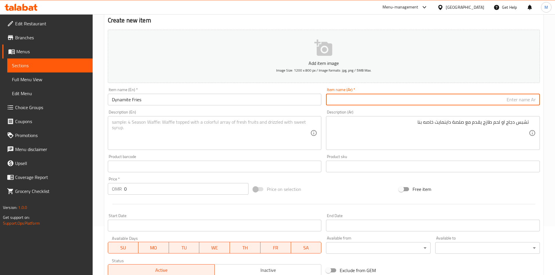
type input "]"
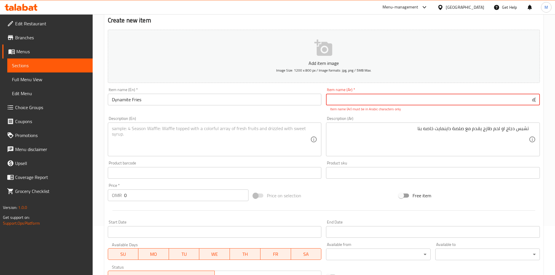
type input "]"
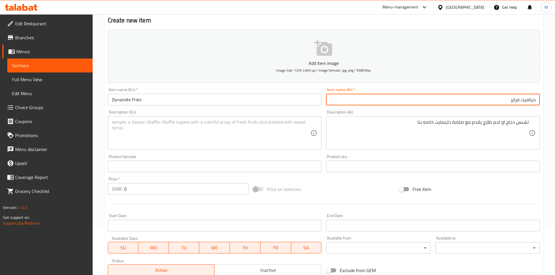
type input "ديناميت فرايز"
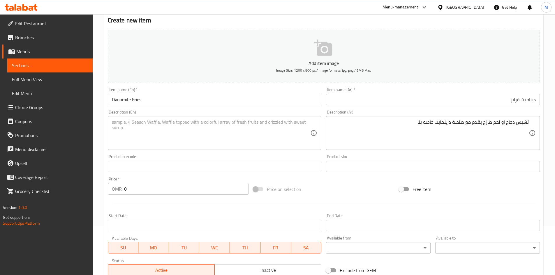
click at [329, 154] on div "Product sku Product sku" at bounding box center [433, 163] width 218 height 22
click at [242, 132] on textarea at bounding box center [211, 133] width 199 height 28
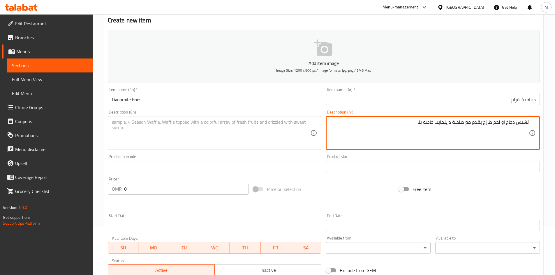
click at [463, 122] on textarea "تشبس دجاج او لحم طازج يقدم مع صلصة داينمايت خاصه بنا" at bounding box center [429, 133] width 199 height 28
click at [259, 119] on div "Description (En)" at bounding box center [215, 133] width 214 height 34
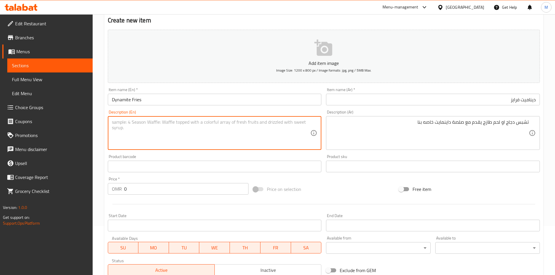
paste textarea "Fresh chicken or beef chips served with our special dynamite sauce."
drag, startPoint x: 123, startPoint y: 123, endPoint x: 99, endPoint y: 123, distance: 23.6
click at [99, 123] on div "Home / Restaurants management / Menus / Sections / item / create Snacks section…" at bounding box center [324, 163] width 462 height 397
click at [132, 124] on textarea "chicken or beef chips served with our special dynamite sauce." at bounding box center [211, 133] width 199 height 28
paste textarea "Fresh"
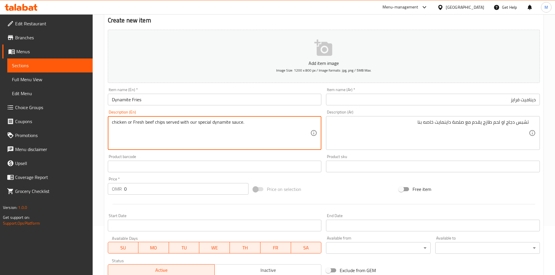
click at [152, 122] on textarea "chicken or Fresh beef chips served with our special dynamite sauce." at bounding box center [211, 133] width 199 height 28
click at [131, 123] on textarea "chicken or Fresh Beef Chips Served with Our Special Dynamite Sauce." at bounding box center [211, 133] width 199 height 28
click at [126, 122] on textarea "chicken or Fresh Beef Chips Served with Our Special Dynamite Sauce." at bounding box center [211, 133] width 199 height 28
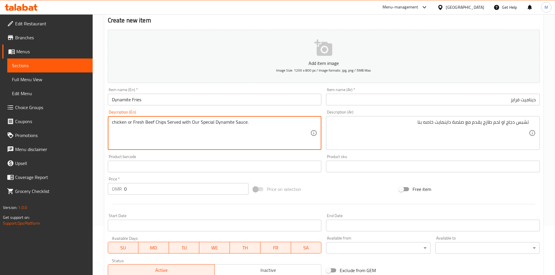
click at [126, 122] on textarea "chicken or Fresh Beef Chips Served with Our Special Dynamite Sauce." at bounding box center [211, 133] width 199 height 28
click at [124, 122] on textarea "chicken or Fresh Beef Chips Served with Our Special Dynamite Sauce." at bounding box center [211, 133] width 199 height 28
click at [135, 123] on textarea "Chicken or Fresh Beef Chips Served with Our Special Dynamite Sauce." at bounding box center [211, 133] width 199 height 28
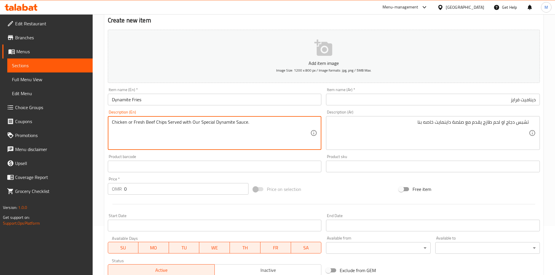
click at [135, 123] on textarea "Chicken or Fresh Beef Chips Served with Our Special Dynamite Sauce." at bounding box center [211, 133] width 199 height 28
click at [156, 123] on textarea "chicken or Fresh Beef Chips Served with Our Special Dynamite Sauce." at bounding box center [211, 133] width 199 height 28
click at [123, 121] on textarea "chicken or Fresh Beef Chips Served with Our Special Dynamite Sauce." at bounding box center [211, 133] width 199 height 28
click at [130, 122] on textarea "Chicken or Fresh Beef Chips Served with Our Special Dynamite Sauce." at bounding box center [211, 133] width 199 height 28
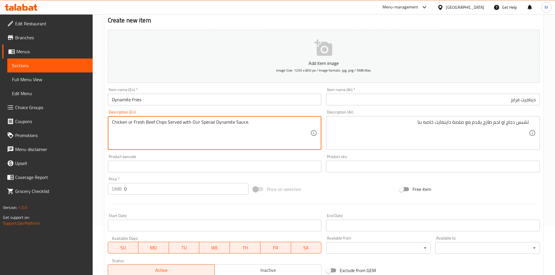
drag, startPoint x: 130, startPoint y: 122, endPoint x: 236, endPoint y: 124, distance: 105.4
click at [236, 124] on textarea "Chicken or Fresh Beef Chips Served with Our Special Dynamite Sauce." at bounding box center [211, 133] width 199 height 28
drag, startPoint x: 257, startPoint y: 120, endPoint x: 128, endPoint y: 126, distance: 128.6
click at [128, 126] on textarea "Chicken oR Fresh Beef Chips Served with Our Special Dynamite Sauce." at bounding box center [211, 133] width 199 height 28
click at [166, 125] on textarea "Chicken O R FRESH BEEF CHIPS SERVED WITH OUR SPECIAL DYNAMITE SAUCE." at bounding box center [211, 133] width 199 height 28
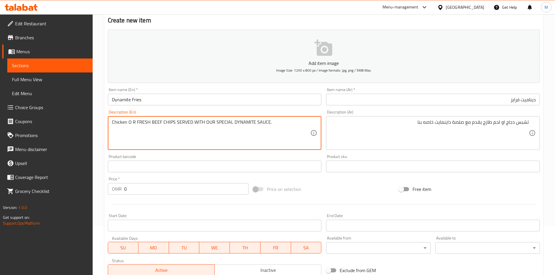
click at [166, 125] on textarea "Chicken O R FRESH BEEF CHIPS SERVED WITH OUR SPECIAL DYNAMITE SAUCE." at bounding box center [211, 133] width 199 height 28
click at [236, 120] on textarea "Chicken O R FRESH BEEF CHIPS SERVED WITH OUR SPECIAL DYNAMITE SAUCE." at bounding box center [211, 133] width 199 height 28
click at [262, 125] on textarea "Chicken O R FRESH BEEF CHIPS SERVED WITH OUR SPECIAL DYNAMITE SAUCE." at bounding box center [211, 133] width 199 height 28
click at [262, 126] on textarea "Chicken O R FRESH BEEF CHIPS SERVED WITH OUR SPECIAL DYNAMITE SAUCE." at bounding box center [211, 133] width 199 height 28
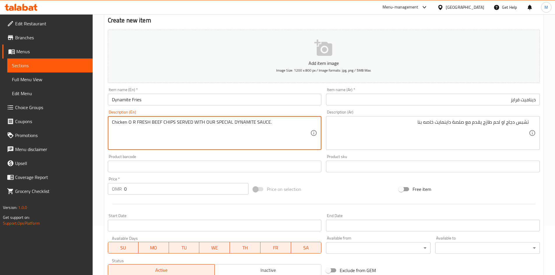
type textarea "Chicken O R FRESH BEEF CHIPS SERVED WITH OUR SPECIAL DYNAMITE SAUCE."
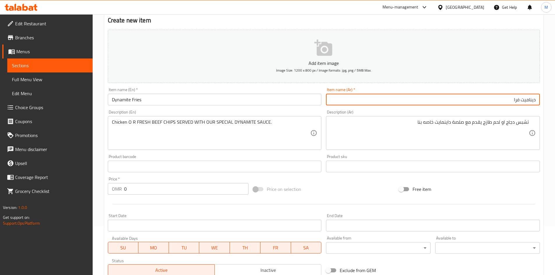
type input "ديناميت فرا"
click at [263, 125] on textarea "Chicken O R FRESH BEEF CHIPS SERVED WITH OUR SPECIAL DYNAMITE SAUCE." at bounding box center [211, 133] width 199 height 28
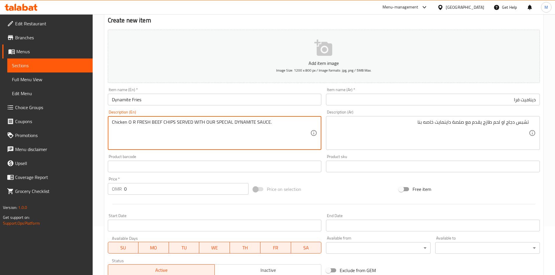
click at [263, 125] on textarea "Chicken O R FRESH BEEF CHIPS SERVED WITH OUR SPECIAL DYNAMITE SAUCE." at bounding box center [211, 133] width 199 height 28
click at [169, 124] on textarea "chicken O R Fresh Beef Chips Served with Our Special Dynamite Sauce." at bounding box center [211, 133] width 199 height 28
click at [137, 122] on textarea "chicken O R Fresh Beef Chips Served with Our Special Dynamite Sauce." at bounding box center [211, 133] width 199 height 28
click at [136, 121] on textarea "chicken O R Fresh Beef Chips Served with Our Special Dynamite Sauce." at bounding box center [211, 133] width 199 height 28
drag, startPoint x: 135, startPoint y: 121, endPoint x: 127, endPoint y: 119, distance: 7.4
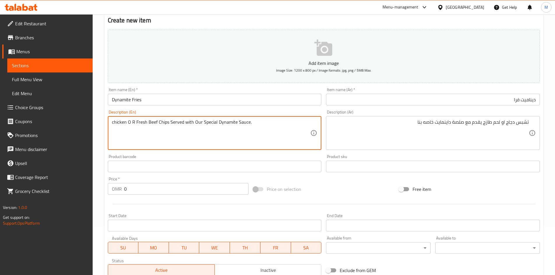
click at [127, 119] on textarea "chicken O R Fresh Beef Chips Served with Our Special Dynamite Sauce." at bounding box center [211, 133] width 199 height 28
click at [134, 121] on textarea "chicken or Fresh Beef Chips Served with Our Special Dynamite Sauce." at bounding box center [211, 133] width 199 height 28
click at [146, 122] on textarea "chicken or fresh Beef Chips Served with Our Special Dynamite Sauce." at bounding box center [211, 133] width 199 height 28
click at [156, 122] on textarea "chicken or fresh beef Chips Served with Our Special Dynamite Sauce." at bounding box center [211, 133] width 199 height 28
drag, startPoint x: 169, startPoint y: 123, endPoint x: 165, endPoint y: 123, distance: 3.2
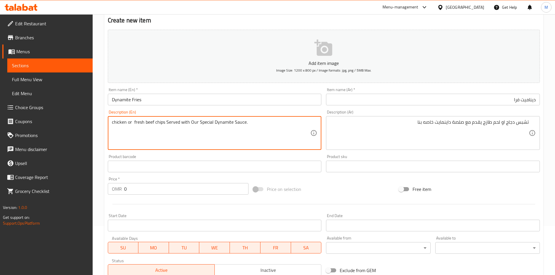
click at [165, 123] on textarea "chicken or fresh beef chips Served with Our Special Dynamite Sauce." at bounding box center [211, 133] width 199 height 28
click at [189, 121] on textarea "chicken or fresh beef chipsserved with Our Special Dynamite Sauce." at bounding box center [211, 133] width 199 height 28
click at [198, 123] on textarea "chicken or fresh beef chipsserved with our Special Dynamite Sauce." at bounding box center [211, 133] width 199 height 28
click at [212, 121] on textarea "chicken or fresh beef chipsserved with our special Dynamite Sauce." at bounding box center [211, 133] width 199 height 28
click at [231, 123] on textarea "chicken or fresh beef chipsserved with our special dynamite Sauce." at bounding box center [211, 133] width 199 height 28
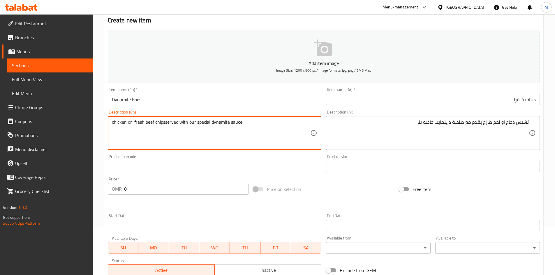
type textarea "chicken or fresh beef chipsserved with our special dynamite sauce."
click at [267, 156] on div "Product barcode Product barcode" at bounding box center [215, 164] width 214 height 18
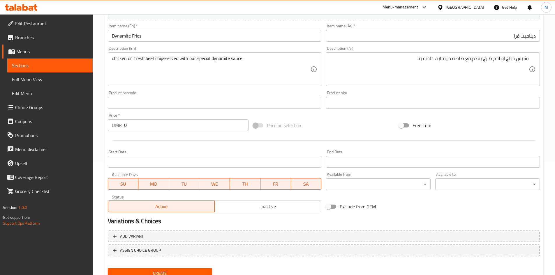
scroll to position [136, 0]
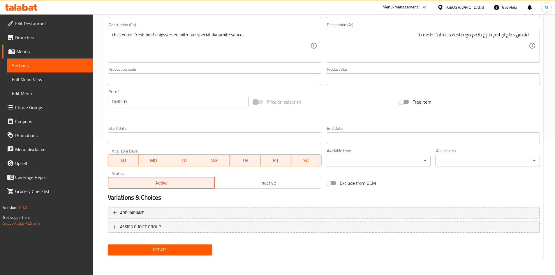
click at [177, 251] on span "Create" at bounding box center [159, 249] width 95 height 7
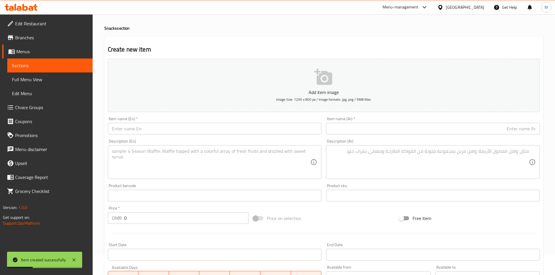
scroll to position [0, 0]
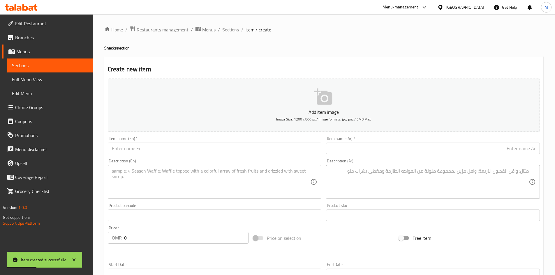
click at [230, 29] on span "Sections" at bounding box center [230, 29] width 17 height 7
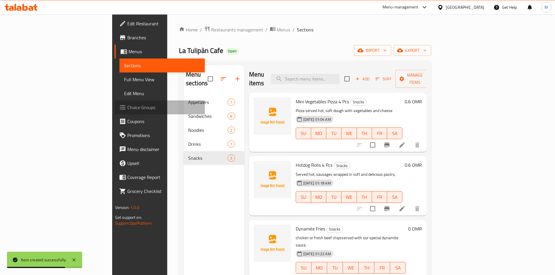
click at [127, 109] on span "Choice Groups" at bounding box center [163, 107] width 73 height 7
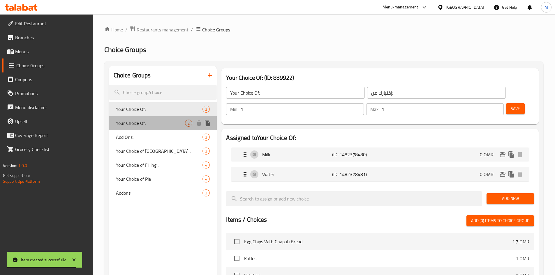
click at [148, 123] on span "Your Choice Of:" at bounding box center [150, 123] width 69 height 7
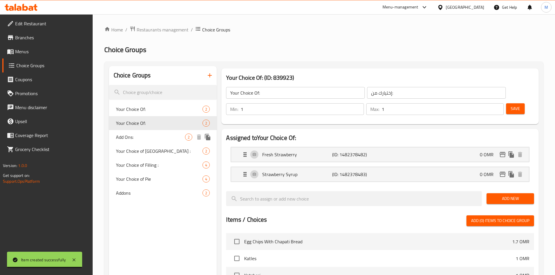
click at [145, 144] on div "Add Ons: 2" at bounding box center [163, 137] width 108 height 14
type input "Add Ons:"
type input "الإضافات:"
type input "0"
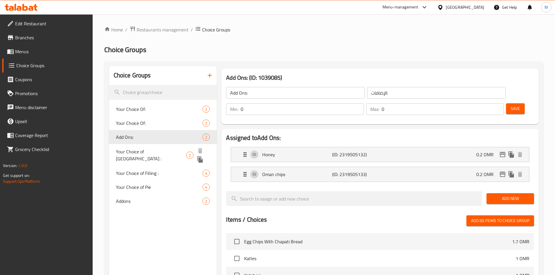
click at [145, 149] on span "Your Choice of [GEOGRAPHIC_DATA] :" at bounding box center [151, 155] width 70 height 14
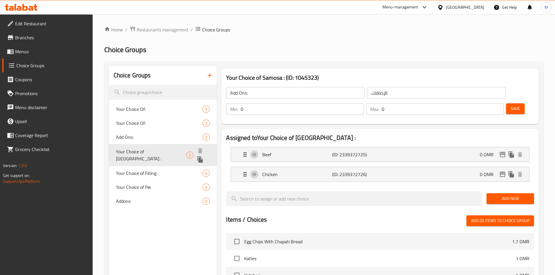
type input "Your Choice of [GEOGRAPHIC_DATA] :"
type input "اختيارك من السمبوسه :"
type input "1"
click at [203, 156] on icon "duplicate" at bounding box center [200, 159] width 6 height 6
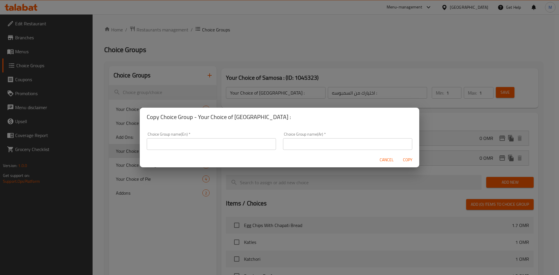
click at [250, 144] on input "text" at bounding box center [211, 144] width 129 height 12
click at [223, 145] on input "Your Choice of flavor" at bounding box center [211, 144] width 129 height 12
click at [317, 139] on input "text" at bounding box center [347, 144] width 129 height 12
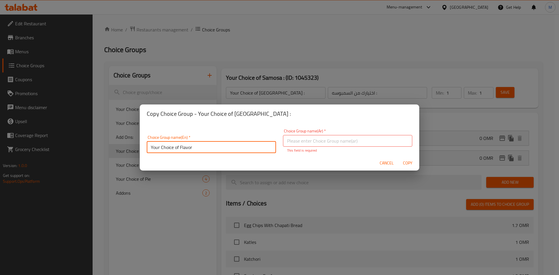
click at [255, 148] on input "Your Choice of Flavor" at bounding box center [211, 148] width 129 height 12
click at [211, 156] on div "Cancel Copy" at bounding box center [280, 163] width 280 height 15
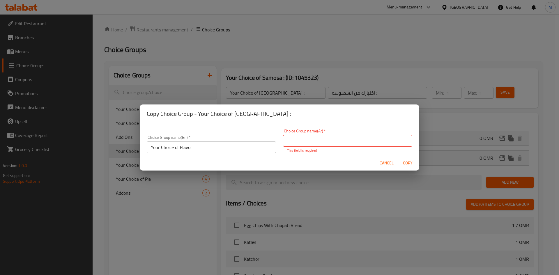
click at [211, 150] on input "Your Choice of Flavor" at bounding box center [211, 148] width 129 height 12
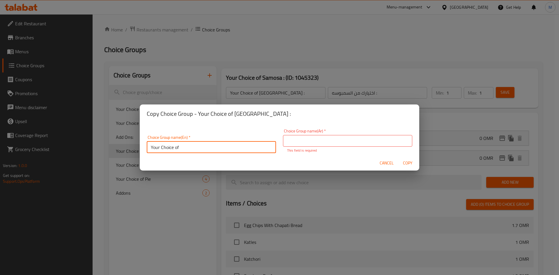
type input "Your Choice of"
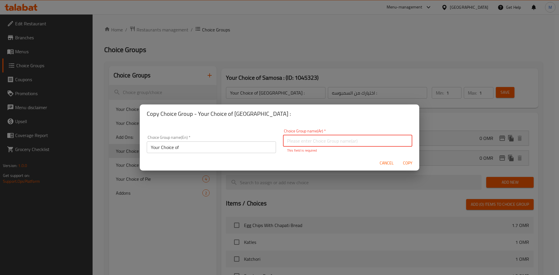
click at [318, 139] on input "text" at bounding box center [347, 141] width 129 height 12
type input "اختيارك من :"
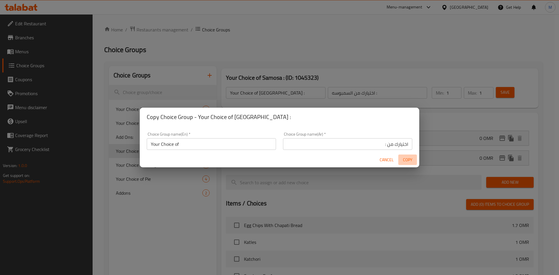
click at [402, 162] on span "Copy" at bounding box center [408, 159] width 14 height 7
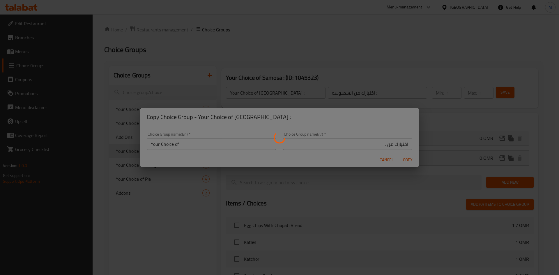
type input "Your Choice of"
type input "اختيارك من :"
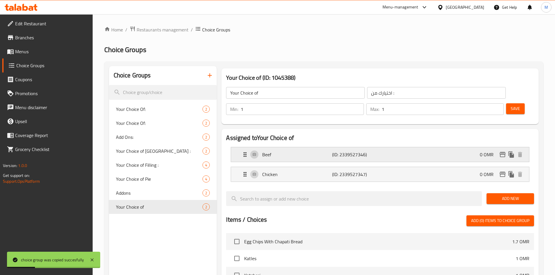
click at [476, 147] on div "Beef (ID: 2339527346) 0 OMR" at bounding box center [381, 154] width 280 height 15
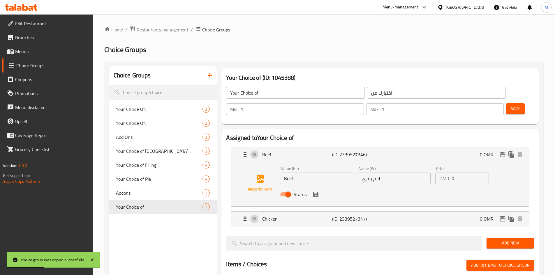
drag, startPoint x: 460, startPoint y: 163, endPoint x: 430, endPoint y: 161, distance: 30.3
click at [430, 164] on div "Name (En) Beef Name (En) Name (Ar) لحم بقري Name (Ar) Price OMR 0 Price Status" at bounding box center [394, 183] width 233 height 38
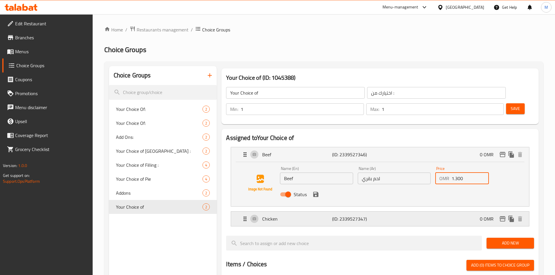
click at [393, 212] on div "Chicken (ID: 2339527347) 0 OMR" at bounding box center [381, 219] width 280 height 15
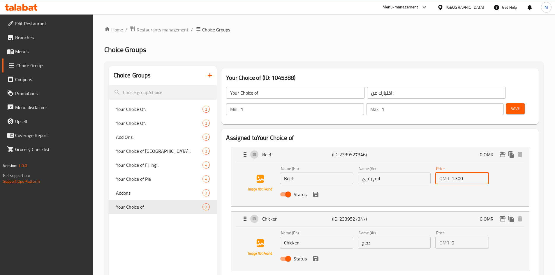
type input "1.300"
drag, startPoint x: 459, startPoint y: 227, endPoint x: 427, endPoint y: 231, distance: 32.0
click at [428, 231] on div "Name (En) Chicken Name (En) Name (Ar) دجاج Name (Ar) Price OMR 0 Price Status" at bounding box center [394, 248] width 233 height 38
click at [316, 256] on icon "save" at bounding box center [315, 258] width 5 height 5
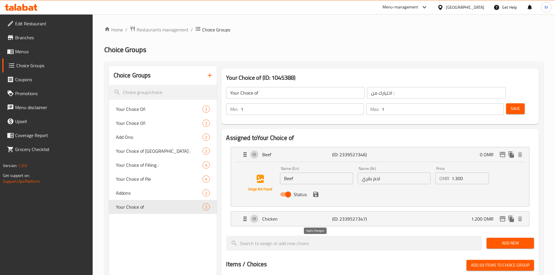
type input "1.200"
click at [317, 192] on icon "save" at bounding box center [315, 194] width 5 height 5
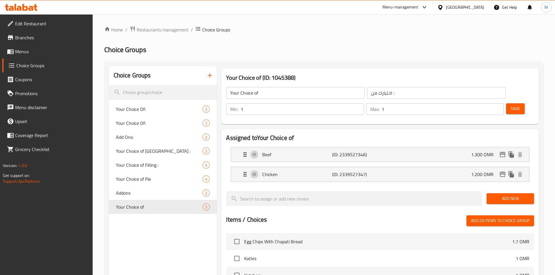
click at [506, 103] on div "Your Choice of ​ اختيارك من : ​ Min: 1 ​ Max: 1 ​ Save" at bounding box center [380, 101] width 313 height 42
click at [506, 100] on div "Min: 1 ​ Max: 1 ​ Save" at bounding box center [379, 109] width 313 height 19
click at [506, 102] on div "Save" at bounding box center [518, 109] width 26 height 14
click at [511, 105] on span "Save" at bounding box center [515, 108] width 9 height 7
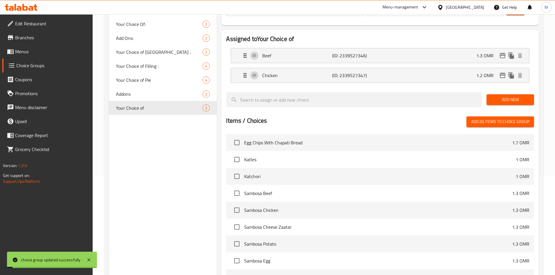
scroll to position [146, 0]
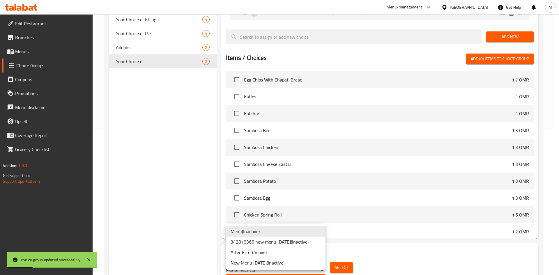
click at [290, 245] on li "342818366 new menu [DATE] ( Inactive )" at bounding box center [276, 242] width 100 height 10
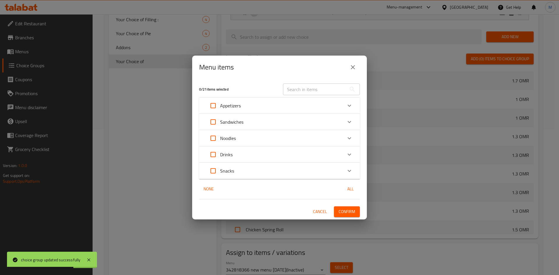
click at [258, 169] on div "Snacks" at bounding box center [274, 171] width 136 height 14
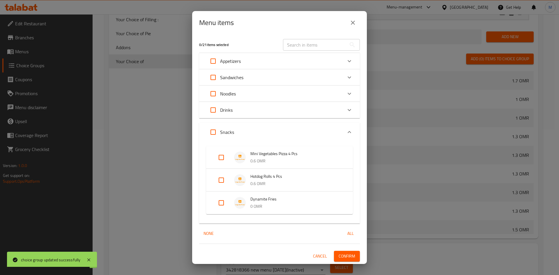
drag, startPoint x: 222, startPoint y: 200, endPoint x: 234, endPoint y: 203, distance: 12.2
click at [221, 200] on input "Expand" at bounding box center [221, 203] width 14 height 14
checkbox input "true"
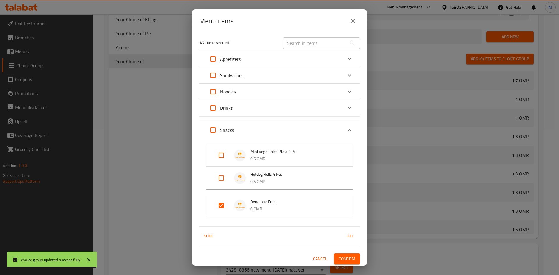
click at [339, 255] on span "Confirm" at bounding box center [347, 258] width 17 height 7
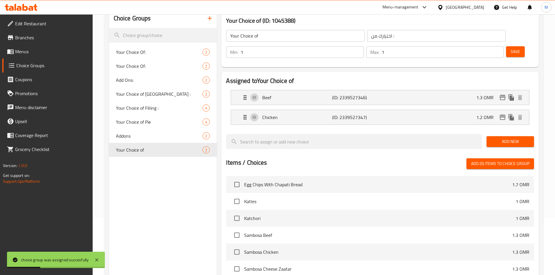
scroll to position [0, 0]
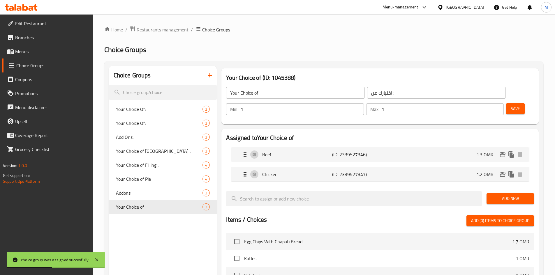
click at [37, 55] on span "Menus" at bounding box center [51, 51] width 73 height 7
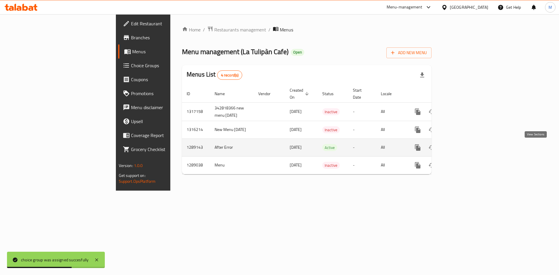
click at [463, 150] on icon "enhanced table" at bounding box center [459, 147] width 7 height 7
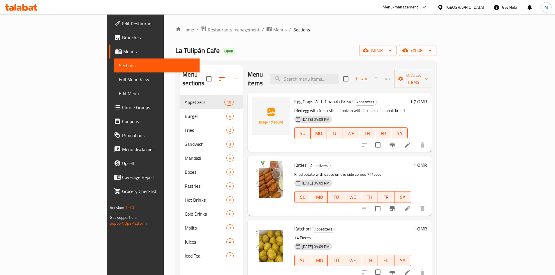
click at [273, 33] on span "Menus" at bounding box center [279, 29] width 13 height 7
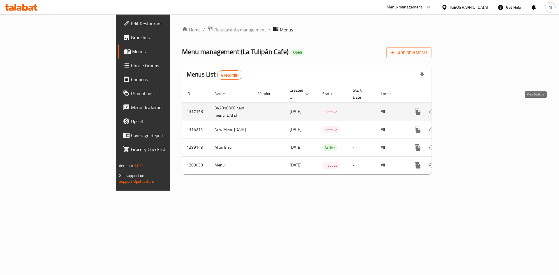
click at [467, 109] on link "enhanced table" at bounding box center [460, 112] width 14 height 14
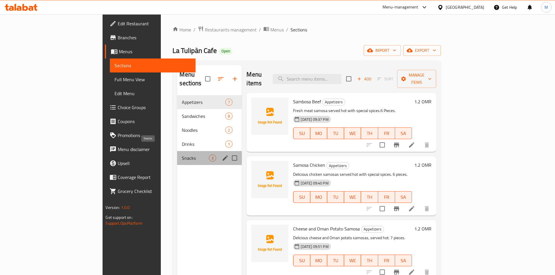
click at [182, 155] on span "Snacks" at bounding box center [195, 158] width 27 height 7
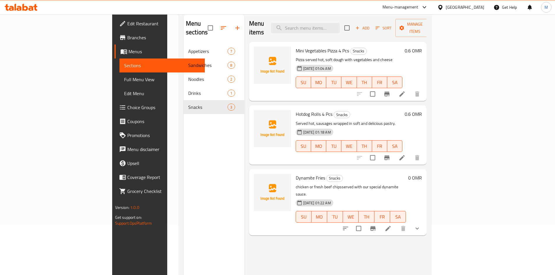
scroll to position [23, 0]
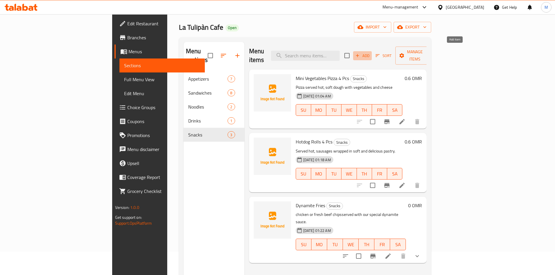
click at [370, 52] on span "Add" at bounding box center [362, 55] width 16 height 7
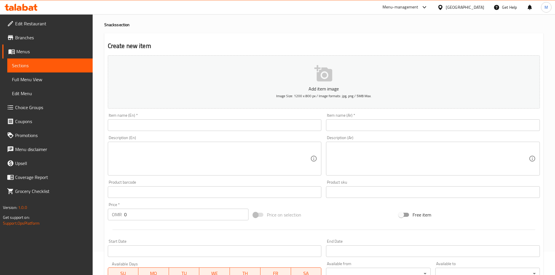
click at [208, 120] on input "text" at bounding box center [215, 125] width 214 height 12
paste input "Mandazi box"
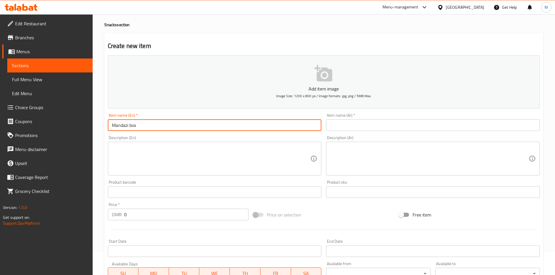
type input "Mandazi box"
click at [194, 159] on textarea at bounding box center [211, 159] width 199 height 28
paste textarea "mandazi sandwiches mix 6"
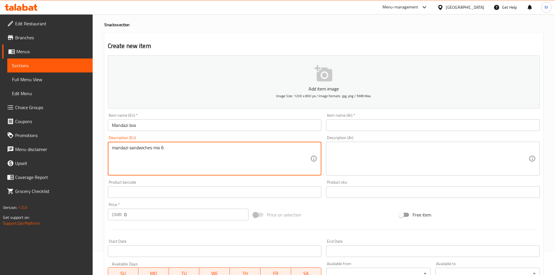
click at [205, 150] on textarea "mandazi sandwiches mix 6" at bounding box center [211, 159] width 199 height 28
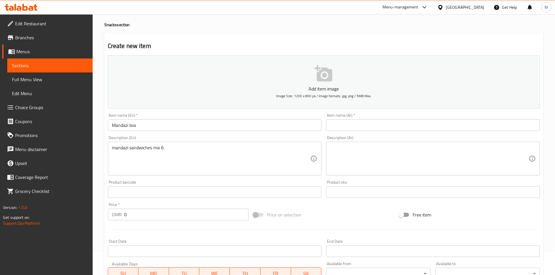
click at [193, 142] on div "mandazi sandwiches mix 6 Description (En)" at bounding box center [215, 159] width 214 height 34
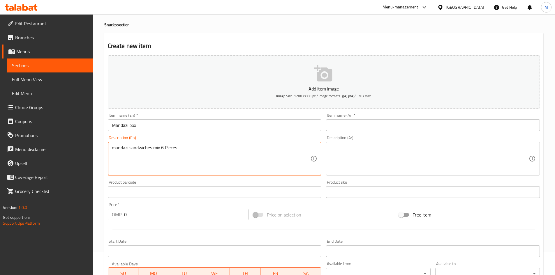
click at [193, 147] on textarea "mandazi sandwiches mix 6 Pieces" at bounding box center [211, 159] width 199 height 28
click at [170, 152] on textarea "mandazi sandwiches mix 6 Pieces" at bounding box center [211, 159] width 199 height 28
click at [170, 151] on textarea "mandazi sandwiches mix 6 Pieces" at bounding box center [211, 159] width 199 height 28
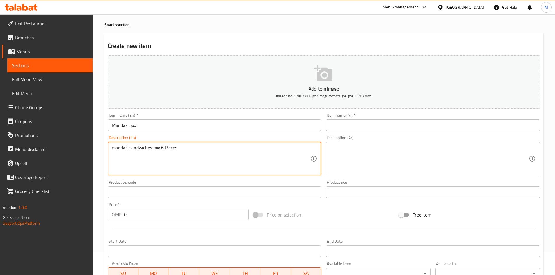
click at [170, 151] on textarea "mandazi sandwiches mix 6 Pieces" at bounding box center [211, 159] width 199 height 28
click at [182, 151] on textarea "mandazi sandwiches mix 6 Piec Es" at bounding box center [211, 159] width 199 height 28
click at [178, 150] on textarea "mandazi sandwiches mix 6 Piec Es" at bounding box center [211, 159] width 199 height 28
click at [199, 144] on div "mandazi sandwiches mix 6 Piec Es Description (En)" at bounding box center [215, 159] width 214 height 34
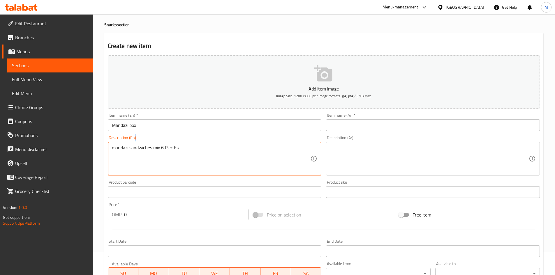
click at [199, 144] on div "mandazi sandwiches mix 6 Piec Es Description (En)" at bounding box center [215, 159] width 214 height 34
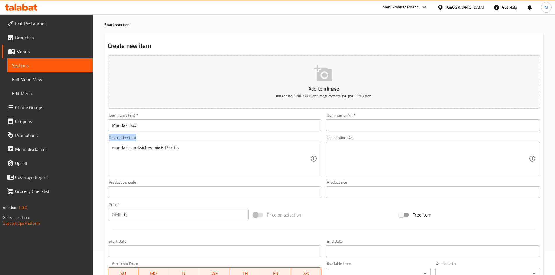
click at [199, 144] on div "mandazi sandwiches mix 6 Piec Es Description (En)" at bounding box center [215, 159] width 214 height 34
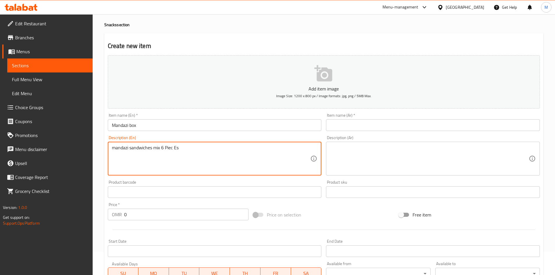
click at [199, 146] on textarea "mandazi sandwiches mix 6 Piec Es" at bounding box center [211, 159] width 199 height 28
drag, startPoint x: 174, startPoint y: 148, endPoint x: 187, endPoint y: 147, distance: 12.2
click at [174, 148] on textarea "mandazi sandwiches mix 6 piec es" at bounding box center [211, 159] width 199 height 28
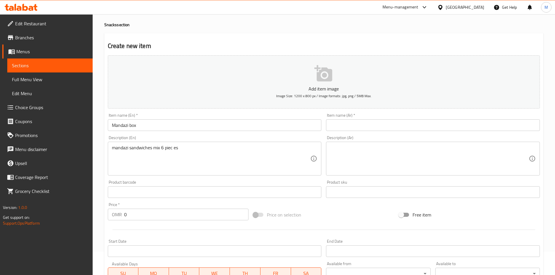
click at [188, 143] on div "mandazi sandwiches mix 6 piec es Description (En)" at bounding box center [215, 159] width 214 height 34
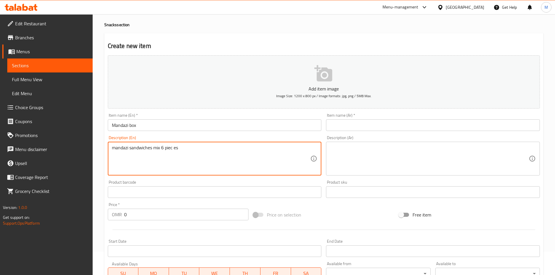
click at [173, 149] on textarea "mandazi sandwiches mix 6 piec es" at bounding box center [211, 159] width 199 height 28
click at [188, 151] on textarea "mandazi sandwiches mix 6 pieces" at bounding box center [211, 159] width 199 height 28
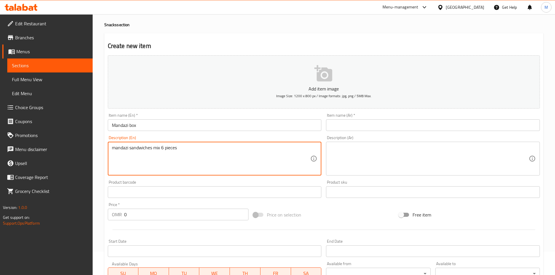
drag, startPoint x: 188, startPoint y: 151, endPoint x: 194, endPoint y: 146, distance: 7.2
click at [194, 146] on textarea "mandazi sandwiches mix 6 pieces" at bounding box center [211, 159] width 199 height 28
click at [139, 148] on textarea "mandazi sandwiches mix 6 pieces" at bounding box center [211, 159] width 199 height 28
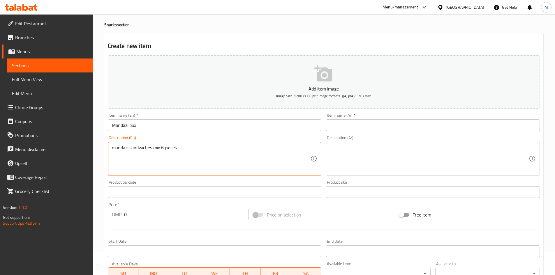
click at [115, 145] on textarea "mandazi sandwiches mix 6 pieces" at bounding box center [211, 159] width 199 height 28
click at [119, 147] on textarea "mandazi sandwiches mix 6 pieces" at bounding box center [211, 159] width 199 height 28
click at [125, 148] on textarea "mandazi sandwiches mix 6 pieces" at bounding box center [211, 159] width 199 height 28
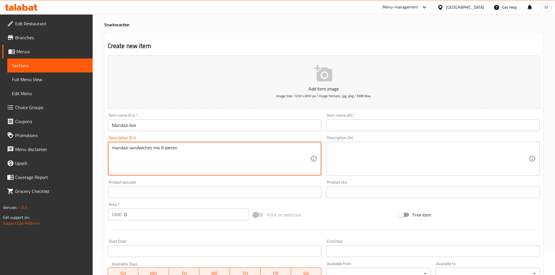
click at [125, 148] on textarea "mandazi sandwiches mix 6 pieces" at bounding box center [211, 159] width 199 height 28
click at [132, 149] on textarea "mandazi sandwiches mix 6 pieces" at bounding box center [211, 159] width 199 height 28
click at [112, 149] on textarea "mandazi sandwiches mix 6 pieces" at bounding box center [211, 159] width 199 height 28
click at [176, 151] on textarea "’Mandazi sandwiches mix 6 pieces" at bounding box center [211, 159] width 199 height 28
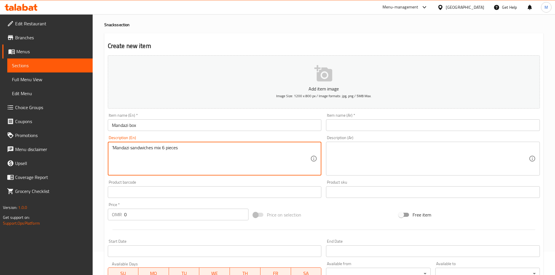
click at [176, 151] on textarea "’Mandazi sandwiches mix 6 pieces" at bounding box center [211, 159] width 199 height 28
type textarea "’Mandazi sandwiches mix 6 pieces"
click at [229, 127] on input "Mandazi box" at bounding box center [215, 125] width 214 height 12
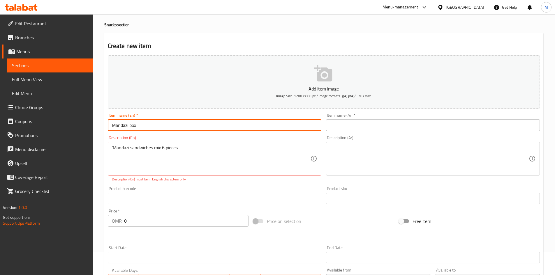
click at [229, 127] on input "Mandazi box" at bounding box center [215, 125] width 214 height 12
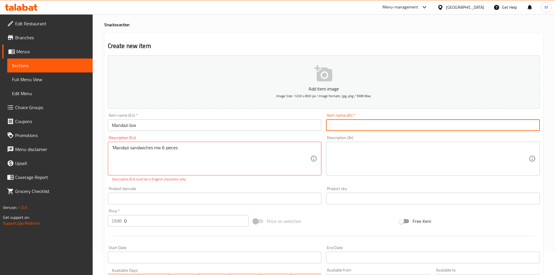
click at [375, 130] on input "text" at bounding box center [433, 125] width 214 height 12
click at [218, 126] on input "Mandazi box" at bounding box center [215, 125] width 214 height 12
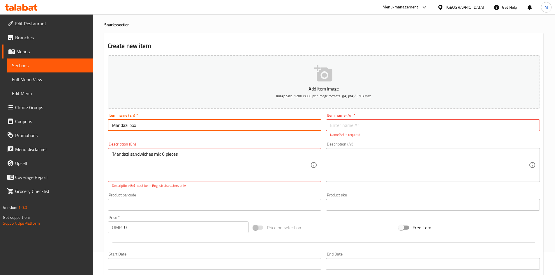
click at [218, 126] on input "Mandazi box" at bounding box center [215, 125] width 214 height 12
click at [375, 124] on input "text" at bounding box center [433, 125] width 214 height 12
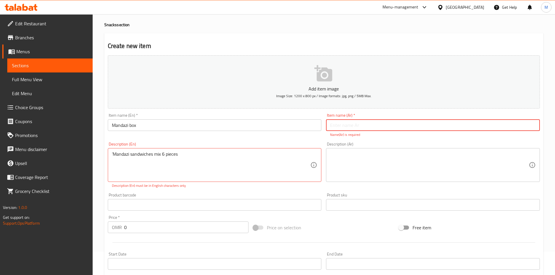
paste input "صندوق المندازي"
drag, startPoint x: 347, startPoint y: 125, endPoint x: 373, endPoint y: 126, distance: 26.2
click at [373, 126] on input "صندوق المندازي" at bounding box center [433, 125] width 214 height 12
click at [385, 121] on input "بوكس المندازي" at bounding box center [433, 125] width 214 height 12
type input "بوكس المندازي"
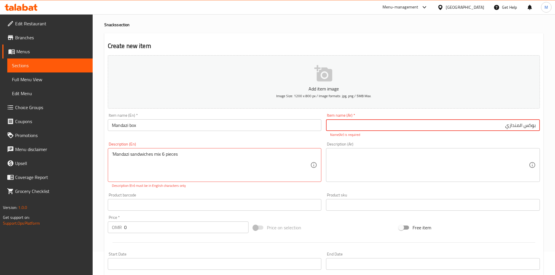
click at [214, 147] on div "Description (En) ’Mandazi sandwiches mix 6 pieces Description (En) Description …" at bounding box center [215, 165] width 214 height 46
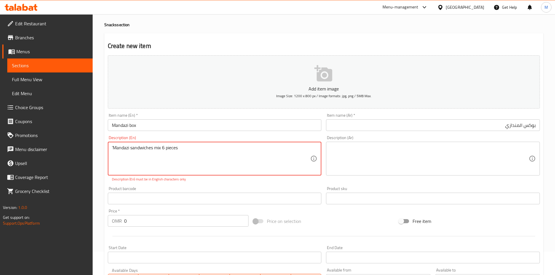
click at [216, 151] on textarea "’Mandazi sandwiches mix 6 pieces" at bounding box center [211, 159] width 199 height 28
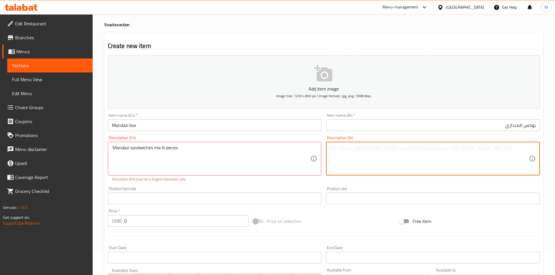
click at [403, 163] on textarea at bounding box center [429, 159] width 199 height 28
paste textarea "سندويشات مندازي مشكل 6 قطع"
type textarea "سندويشات مندازي مشكل 6 قطع"
click at [391, 176] on div "Description (Ar) سندويشات مندازي مشكل 6 قطع Description (Ar)" at bounding box center [433, 158] width 218 height 51
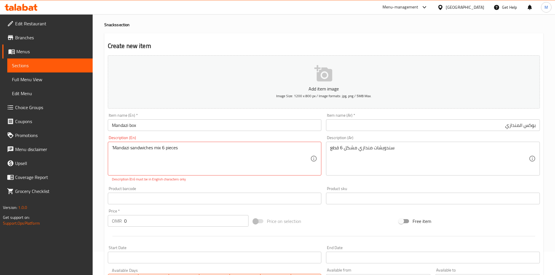
click at [273, 184] on div "Description (En) ’Mandazi sandwiches mix 6 pieces Description (En) Description …" at bounding box center [214, 158] width 218 height 51
drag, startPoint x: 114, startPoint y: 146, endPoint x: 106, endPoint y: 147, distance: 7.6
click at [106, 147] on div "Description (En) ’Mandazi sandwiches mix 6 pieces Description (En) Description …" at bounding box center [214, 158] width 218 height 51
type textarea "Mandazi sandwiches mix 6 pieces"
click at [210, 183] on div "Add item image Image Size: 1200 x 800 px / Image formats: jpg, png / 5MB Max. I…" at bounding box center [323, 181] width 437 height 257
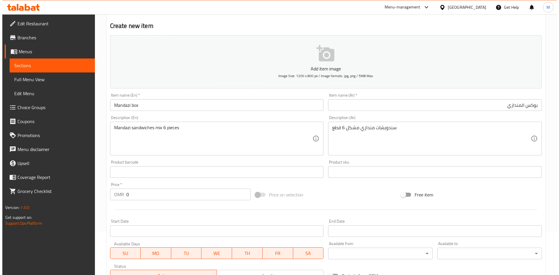
scroll to position [82, 0]
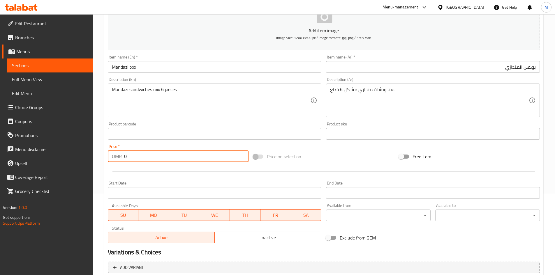
drag, startPoint x: 147, startPoint y: 160, endPoint x: 117, endPoint y: 159, distance: 29.5
click at [117, 159] on div "OMR 0 Price *" at bounding box center [178, 157] width 141 height 12
type input "3.100"
click at [169, 181] on div "Start Date Start Date" at bounding box center [215, 190] width 214 height 18
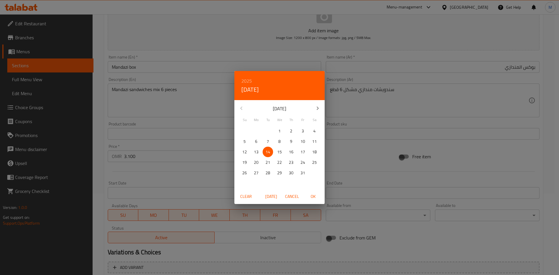
click at [360, 171] on div "2025 Tue, Oct [DATE] Mo Tu We Th Fr Sa 28 29 30 1 2 3 4 5 6 7 8 9 10 11 12 13 1…" at bounding box center [279, 137] width 559 height 275
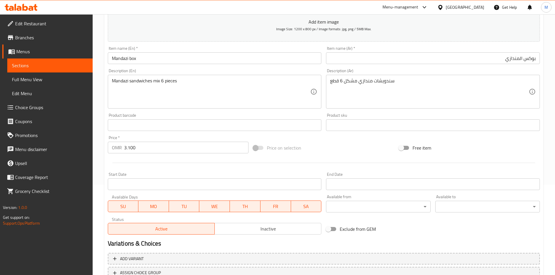
scroll to position [136, 0]
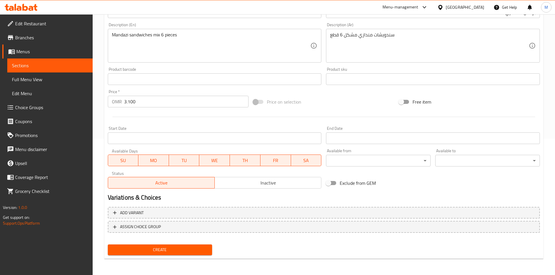
click at [204, 247] on span "Create" at bounding box center [159, 249] width 95 height 7
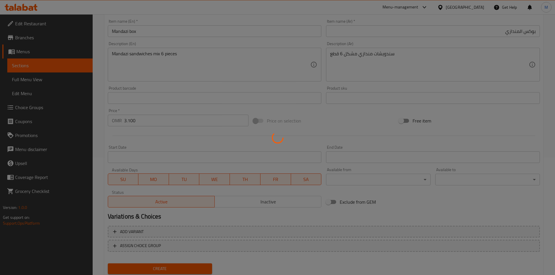
type input "0"
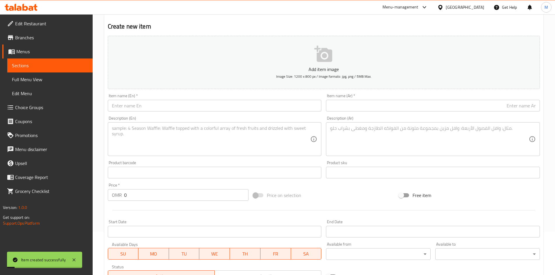
scroll to position [0, 0]
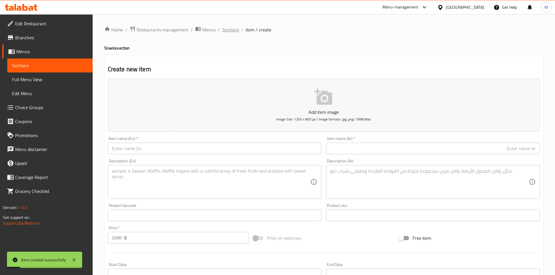
click at [228, 34] on div "Home / Restaurants management / Menus / Sections / item / create Snacks section…" at bounding box center [323, 213] width 439 height 374
click at [228, 33] on span "Sections" at bounding box center [230, 29] width 17 height 7
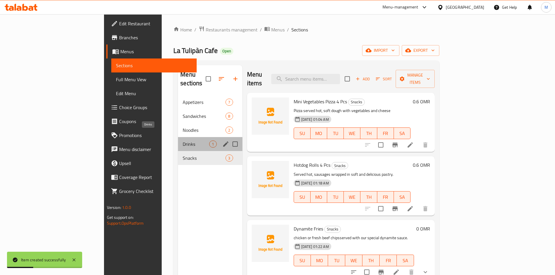
click at [183, 141] on span "Drinks" at bounding box center [196, 144] width 27 height 7
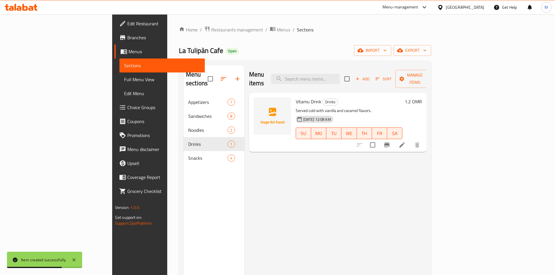
click at [360, 76] on icon "button" at bounding box center [357, 78] width 5 height 5
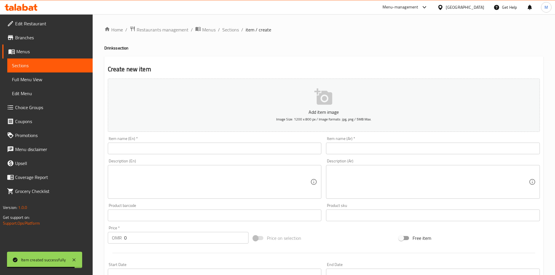
click at [186, 157] on div "Description (En) Description (En)" at bounding box center [214, 179] width 218 height 45
click at [189, 150] on input "text" at bounding box center [215, 149] width 214 height 12
paste input "Mojito"
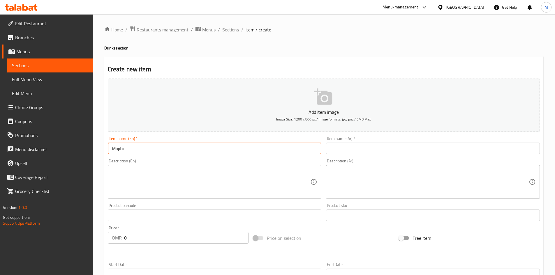
type input "Mojito"
click at [369, 144] on input "text" at bounding box center [433, 149] width 214 height 12
paste input "موهيتو"
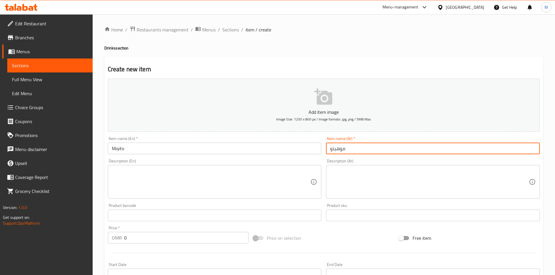
type input "موهيتو"
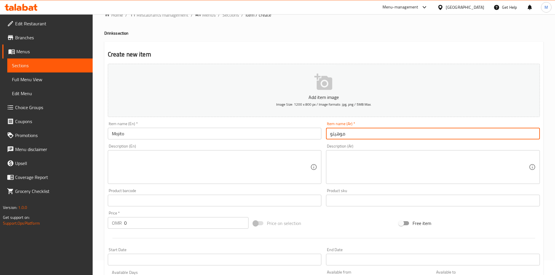
scroll to position [29, 0]
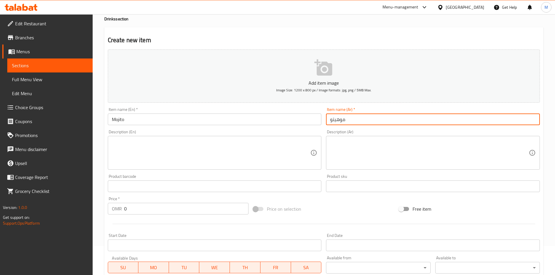
click at [131, 207] on input "0" at bounding box center [186, 209] width 125 height 12
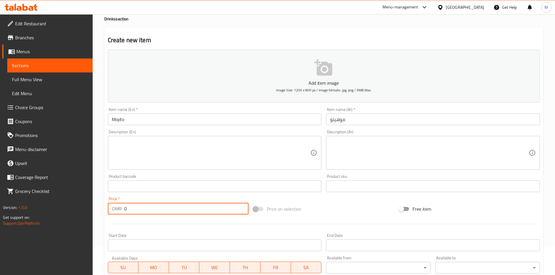
drag, startPoint x: 131, startPoint y: 207, endPoint x: 129, endPoint y: 197, distance: 9.6
click at [121, 207] on div "OMR 0 Price *" at bounding box center [178, 209] width 141 height 12
type input "1"
click at [141, 220] on div at bounding box center [323, 224] width 437 height 14
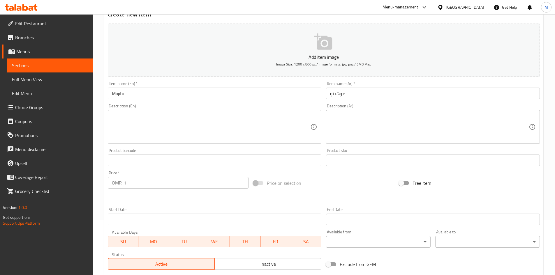
scroll to position [136, 0]
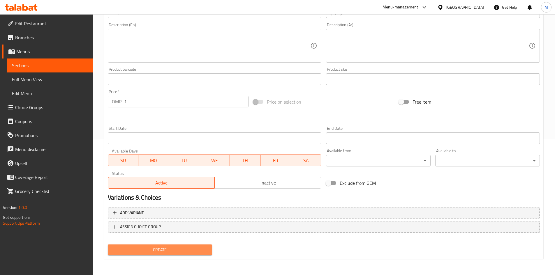
click at [183, 251] on span "Create" at bounding box center [159, 249] width 95 height 7
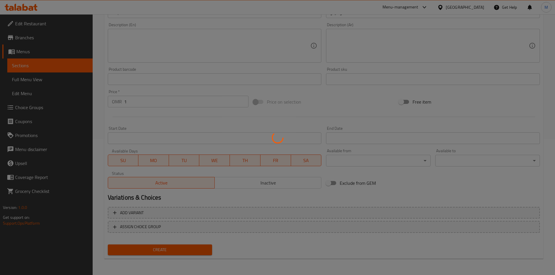
type input "0"
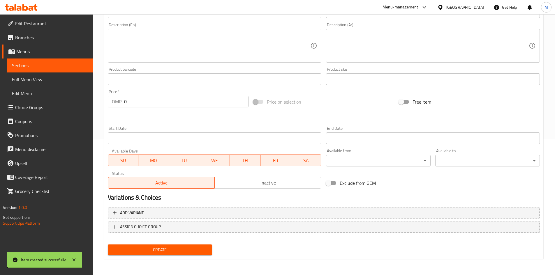
scroll to position [49, 0]
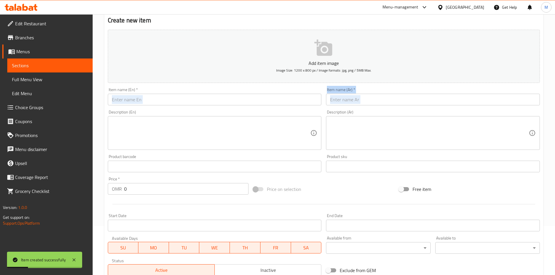
drag, startPoint x: 196, startPoint y: 109, endPoint x: 197, endPoint y: 100, distance: 9.0
click at [197, 100] on div "Add item image Image Size: 1200 x 800 px / Image formats: jpg, png / 5MB Max. I…" at bounding box center [323, 152] width 437 height 251
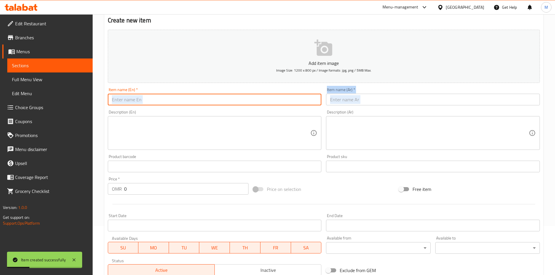
click at [197, 100] on input "text" at bounding box center [215, 100] width 214 height 12
paste input "Kinza cola"
type input "Kinza cola"
click at [209, 107] on div "Item name (En)   * Kinza cola Item name (En) *" at bounding box center [214, 96] width 218 height 22
click at [316, 97] on input "Kinza cola" at bounding box center [215, 100] width 214 height 12
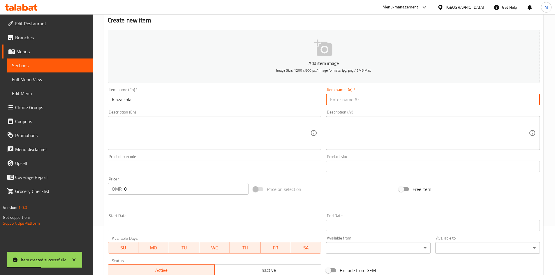
drag, startPoint x: 337, startPoint y: 96, endPoint x: 328, endPoint y: 98, distance: 9.0
click at [337, 96] on input "text" at bounding box center [433, 100] width 214 height 12
click at [293, 102] on input "Kinza cola" at bounding box center [215, 100] width 214 height 12
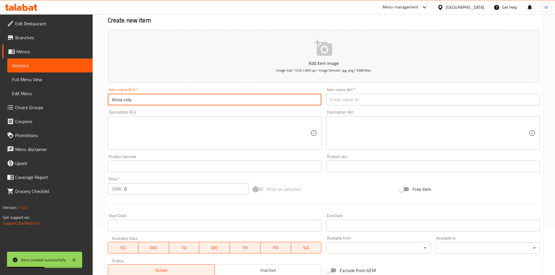
click at [293, 102] on input "Kinza cola" at bounding box center [215, 100] width 214 height 12
click at [371, 103] on input "text" at bounding box center [433, 100] width 214 height 12
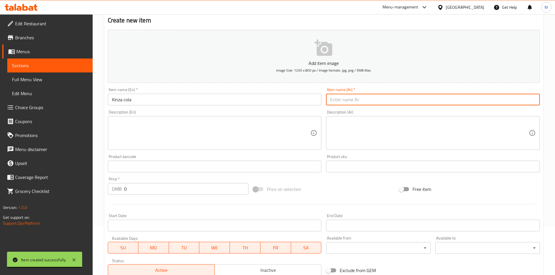
paste input "[PERSON_NAME]"
type input "[PERSON_NAME]"
click at [141, 189] on input "0" at bounding box center [186, 189] width 125 height 12
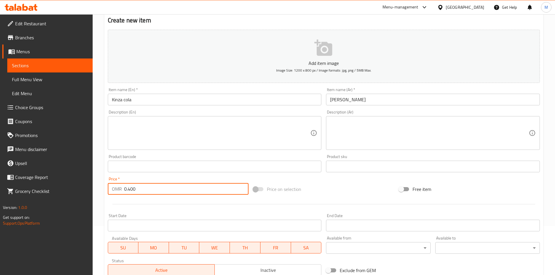
type input "0.400"
click at [145, 198] on div at bounding box center [323, 204] width 437 height 14
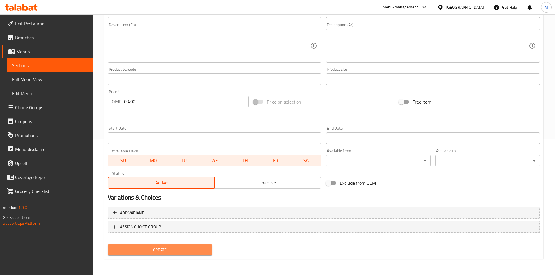
click at [202, 252] on span "Create" at bounding box center [159, 249] width 95 height 7
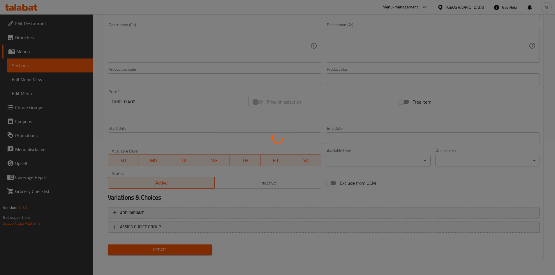
type input "0"
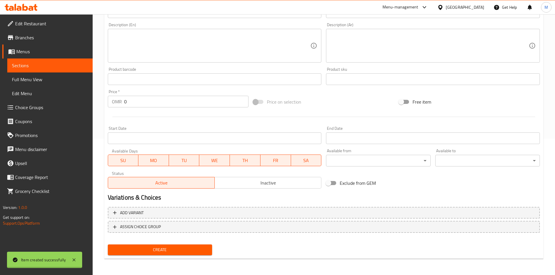
scroll to position [20, 0]
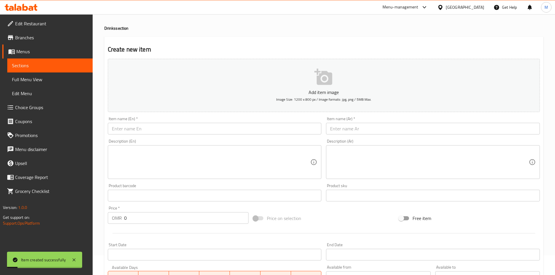
click at [192, 133] on input "text" at bounding box center [215, 129] width 214 height 12
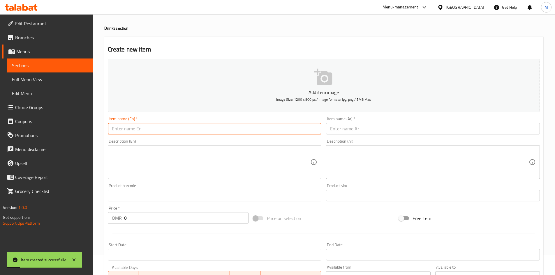
paste input "Kinza lemon"
type input "Kinza lemon"
click at [377, 126] on input "text" at bounding box center [433, 129] width 214 height 12
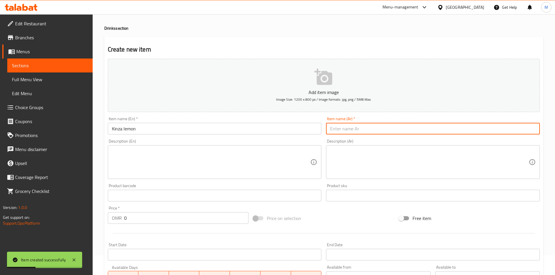
paste input "كينزا ليمون"
type input "كينزا ليمون"
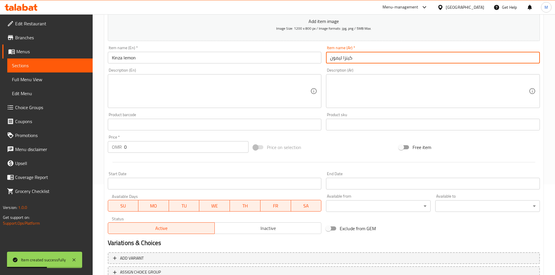
scroll to position [136, 0]
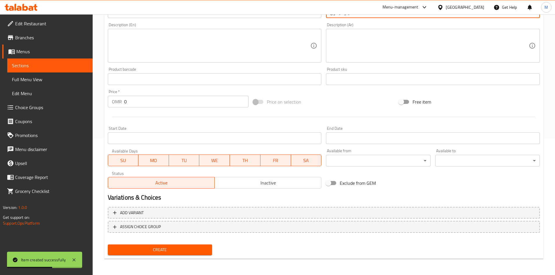
click at [164, 103] on input "0" at bounding box center [186, 102] width 125 height 12
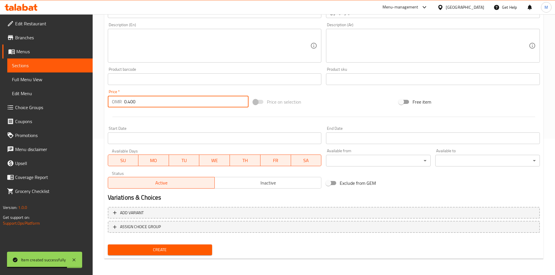
type input "0.400"
click at [292, 116] on div at bounding box center [323, 117] width 437 height 14
click at [190, 253] on span "Create" at bounding box center [159, 249] width 95 height 7
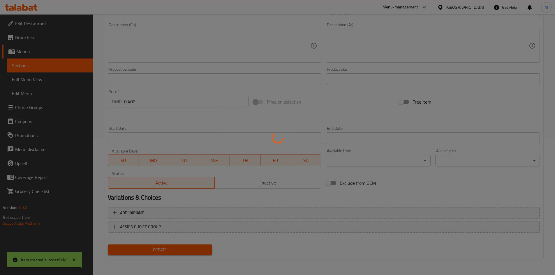
type input "0"
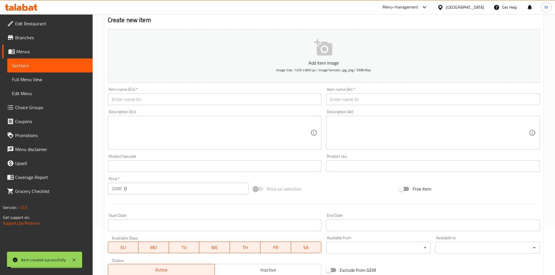
scroll to position [0, 0]
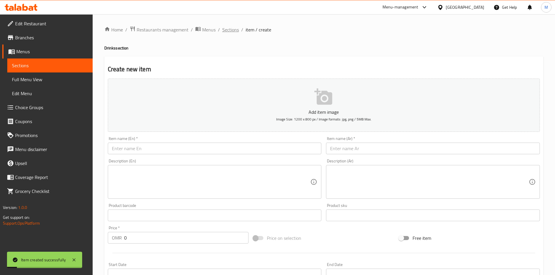
click at [230, 30] on span "Sections" at bounding box center [230, 29] width 17 height 7
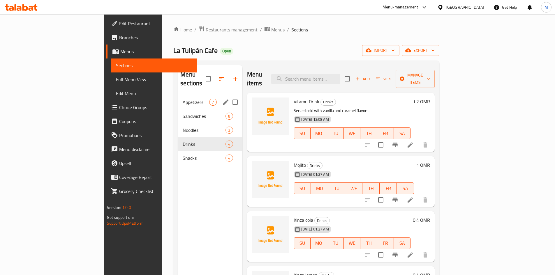
click at [178, 95] on div "Appetizers 7" at bounding box center [210, 102] width 64 height 14
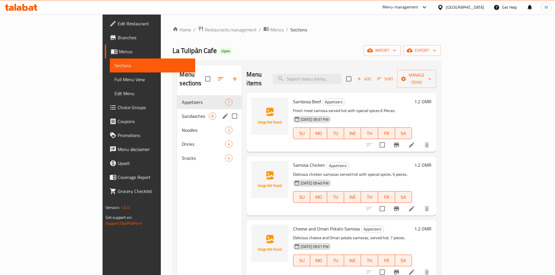
click at [182, 113] on span "Sandwiches" at bounding box center [195, 116] width 27 height 7
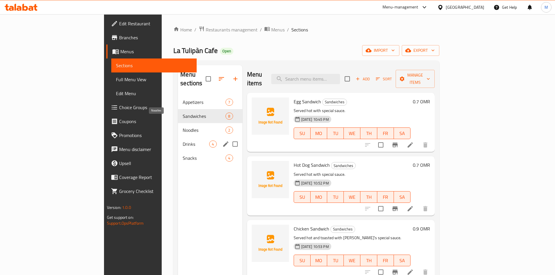
scroll to position [82, 0]
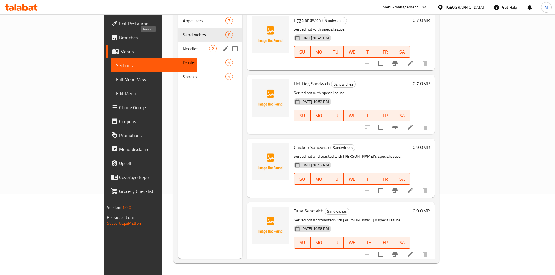
click at [183, 45] on span "Noodles" at bounding box center [196, 48] width 27 height 7
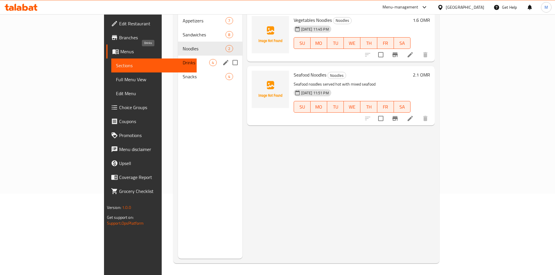
scroll to position [52, 0]
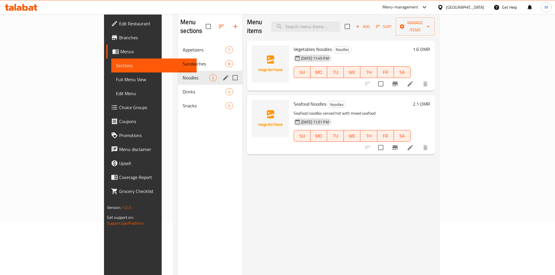
click at [183, 88] on span "Drinks" at bounding box center [204, 91] width 43 height 7
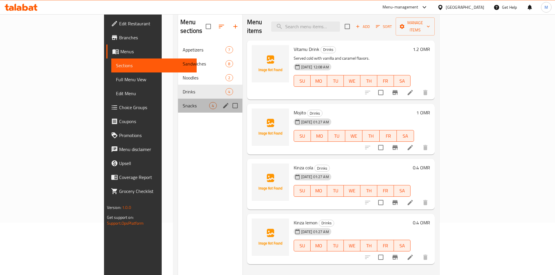
click at [178, 100] on div "Snacks 4" at bounding box center [210, 106] width 64 height 14
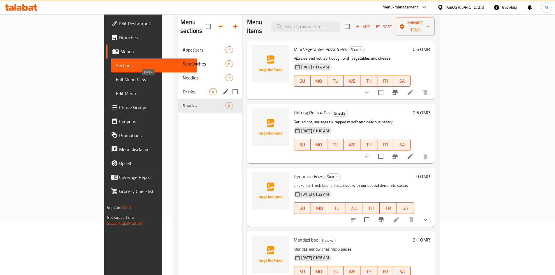
click at [183, 88] on span "Drinks" at bounding box center [196, 91] width 27 height 7
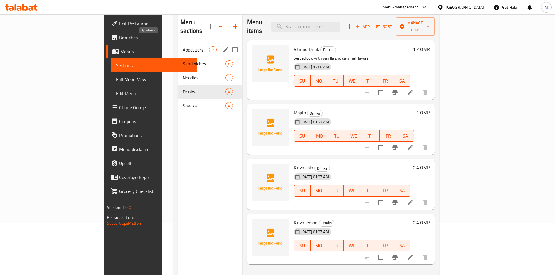
click at [183, 46] on span "Appetizers" at bounding box center [196, 49] width 27 height 7
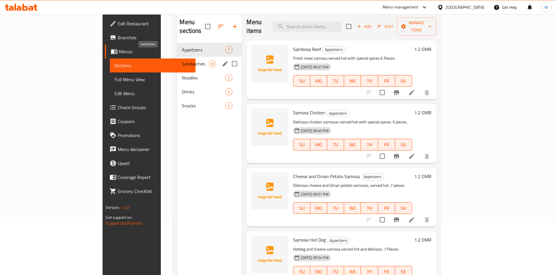
click at [182, 60] on span "Sandwiches" at bounding box center [195, 63] width 27 height 7
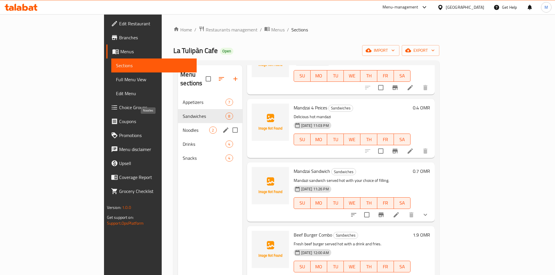
click at [183, 127] on span "Noodles" at bounding box center [196, 130] width 27 height 7
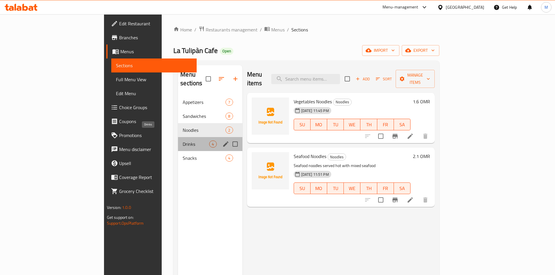
click at [183, 141] on span "Drinks" at bounding box center [196, 144] width 27 height 7
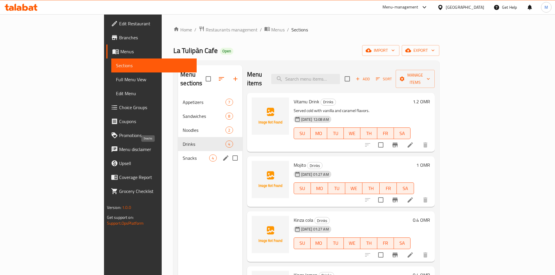
click at [183, 155] on span "Snacks" at bounding box center [196, 158] width 27 height 7
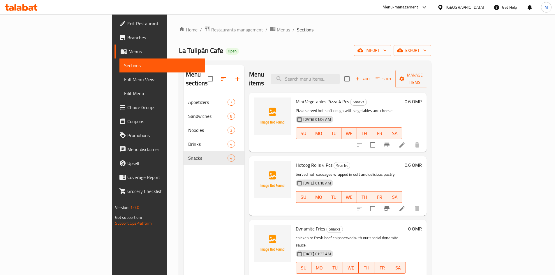
click at [183, 198] on div "Menu sections Appetizers 7 Sandwiches 8 Noodles 2 Drinks 4 Snacks 4" at bounding box center [213, 202] width 61 height 275
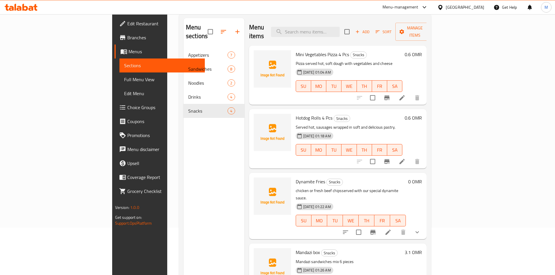
scroll to position [29, 0]
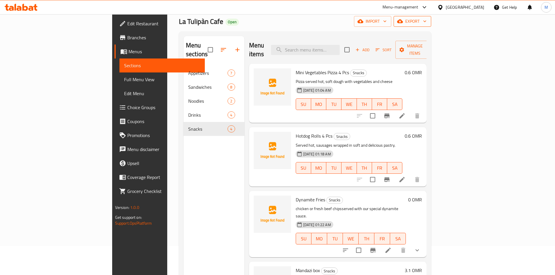
click at [426, 25] on span "export" at bounding box center [412, 21] width 28 height 7
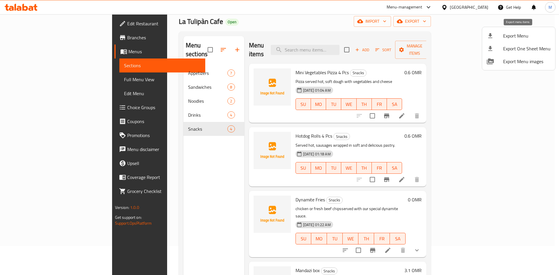
click at [516, 38] on span "Export Menu" at bounding box center [526, 35] width 47 height 7
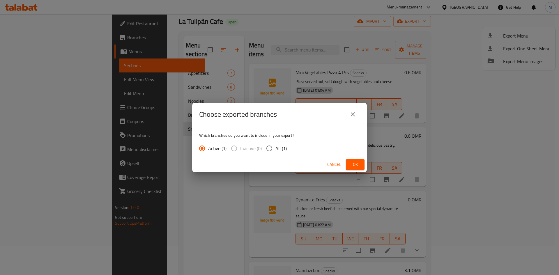
click at [282, 145] on span "All (1)" at bounding box center [281, 148] width 11 height 7
click at [276, 145] on input "All (1)" at bounding box center [269, 148] width 12 height 12
radio input "true"
click at [359, 169] on button "Ok" at bounding box center [355, 164] width 19 height 11
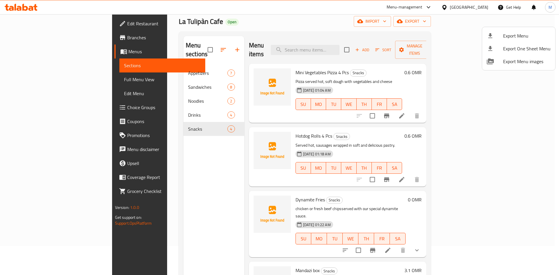
click at [371, 185] on div at bounding box center [279, 137] width 559 height 275
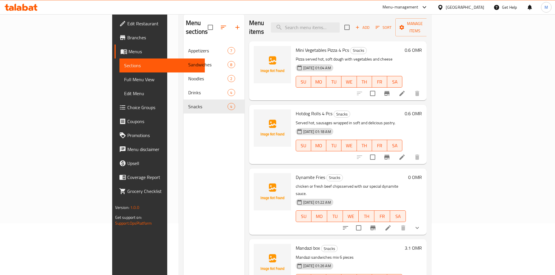
scroll to position [23, 0]
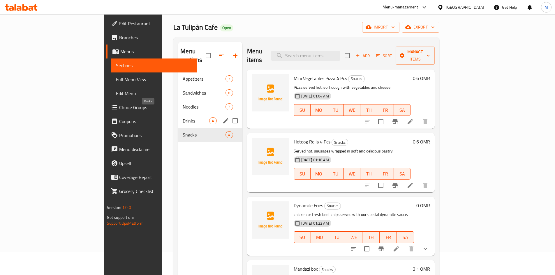
click at [183, 117] on span "Drinks" at bounding box center [196, 120] width 27 height 7
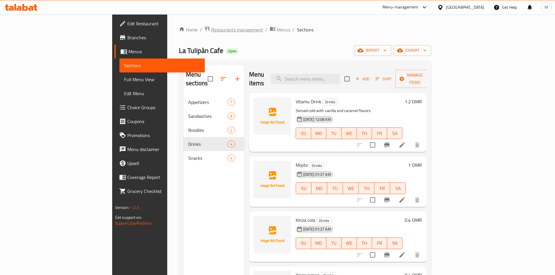
click at [211, 33] on span "Restaurants management" at bounding box center [237, 29] width 52 height 7
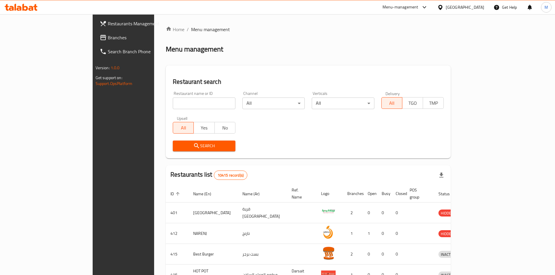
click at [108, 36] on span "Branches" at bounding box center [144, 37] width 73 height 7
